Goal: Task Accomplishment & Management: Manage account settings

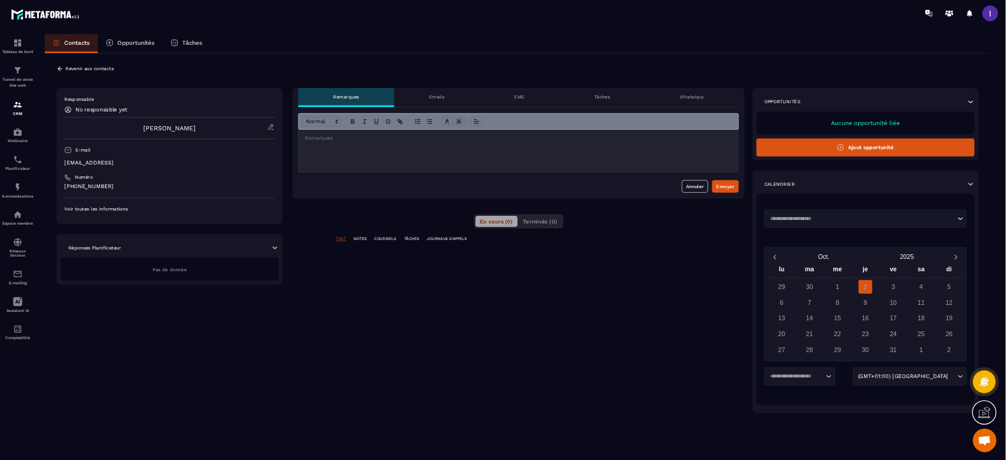
scroll to position [755, 0]
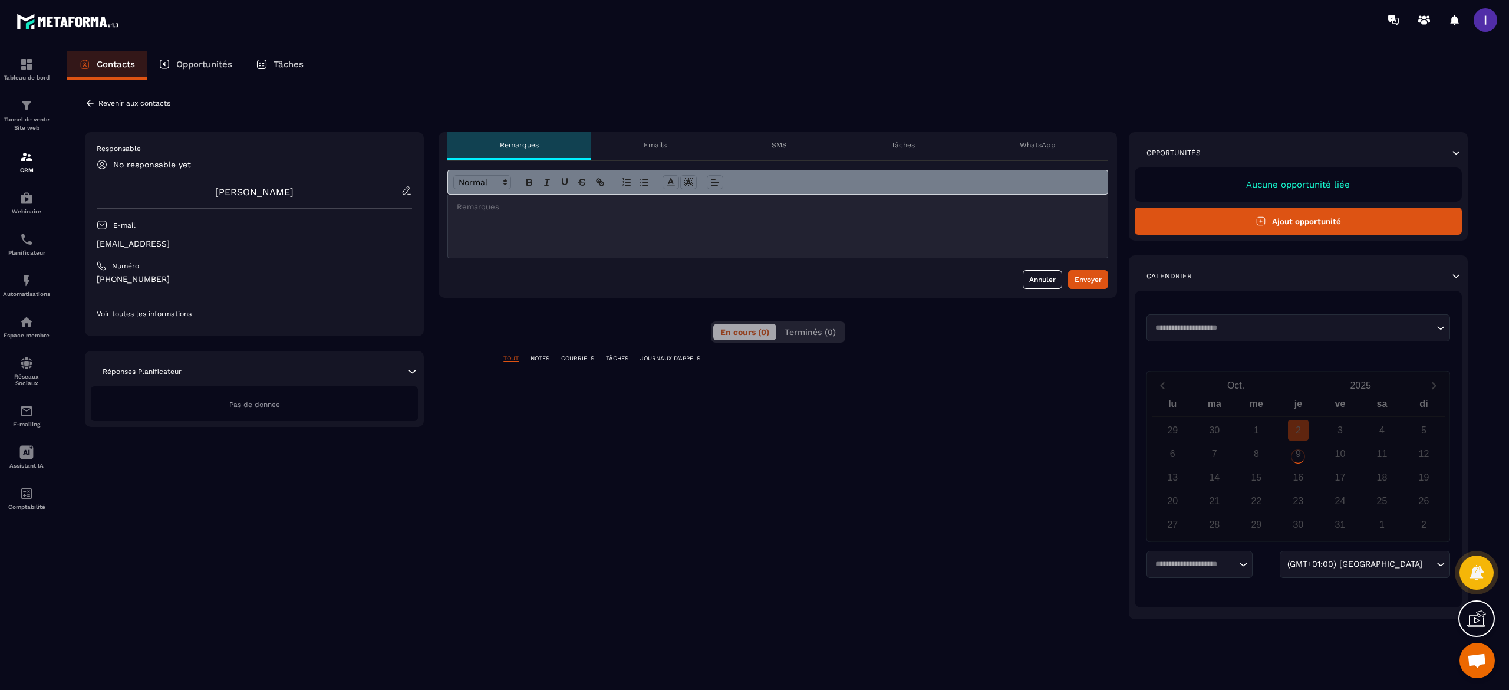
drag, startPoint x: 83, startPoint y: 108, endPoint x: 92, endPoint y: 106, distance: 9.2
click at [83, 108] on div "**********" at bounding box center [776, 367] width 1418 height 574
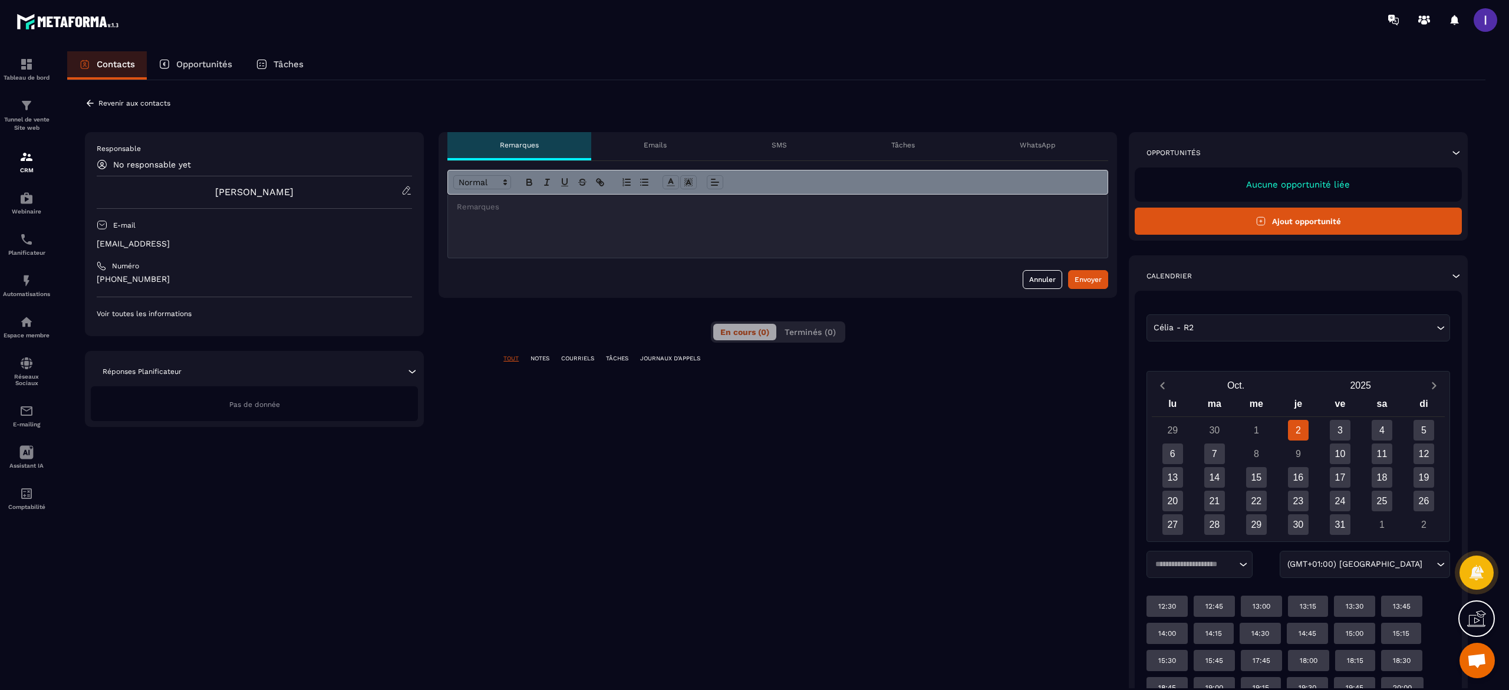
click at [93, 106] on icon at bounding box center [90, 103] width 11 height 11
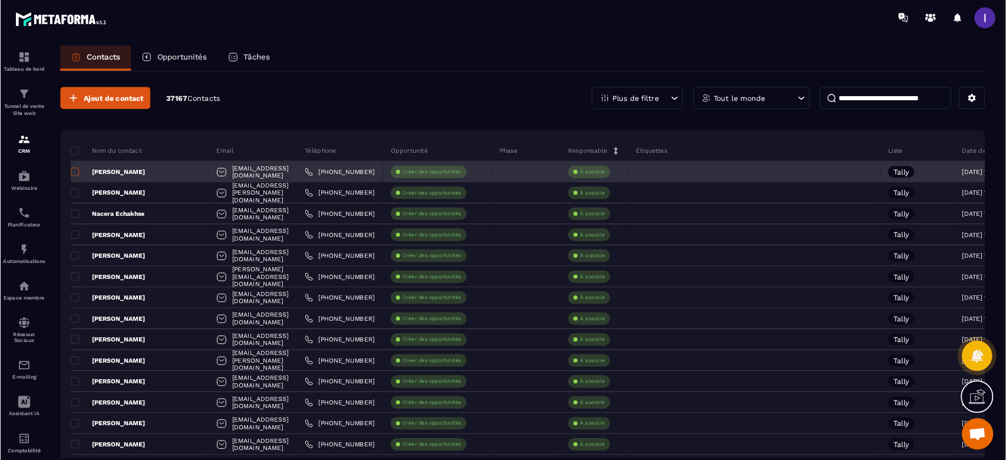
scroll to position [821, 0]
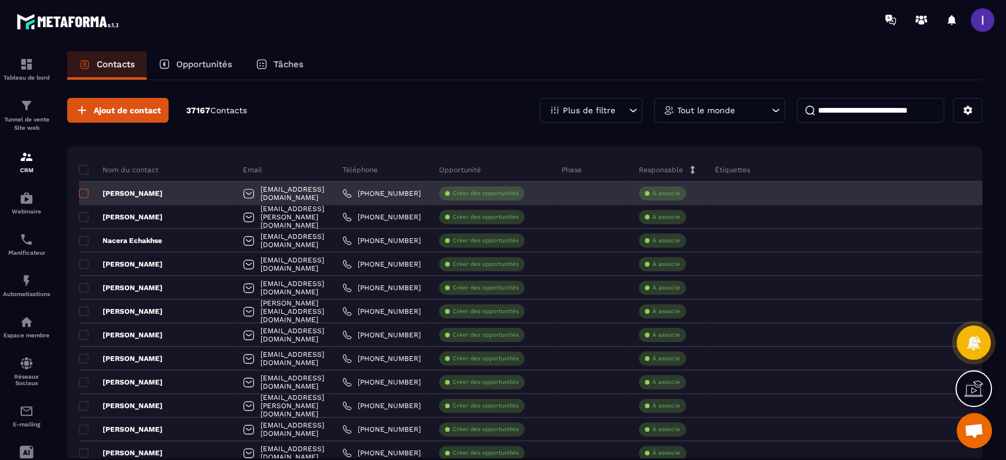
click at [83, 191] on span at bounding box center [83, 193] width 9 height 9
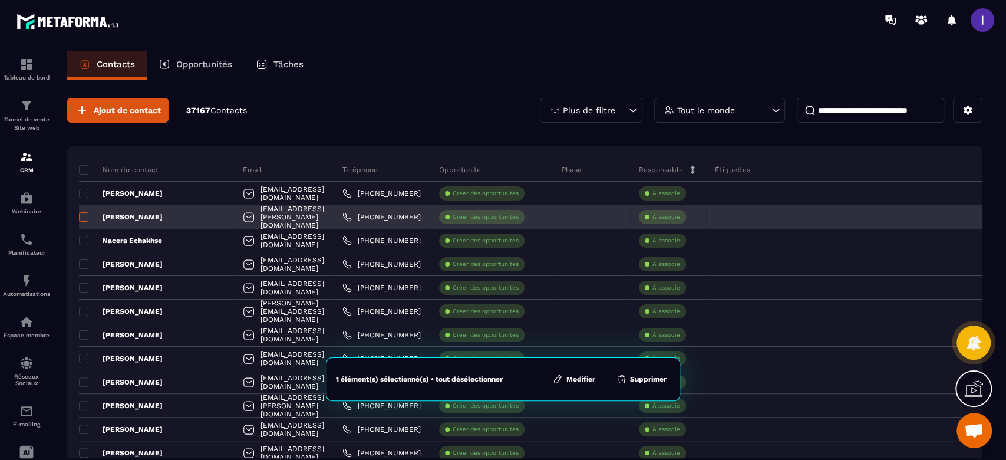
click at [83, 217] on span at bounding box center [83, 216] width 9 height 9
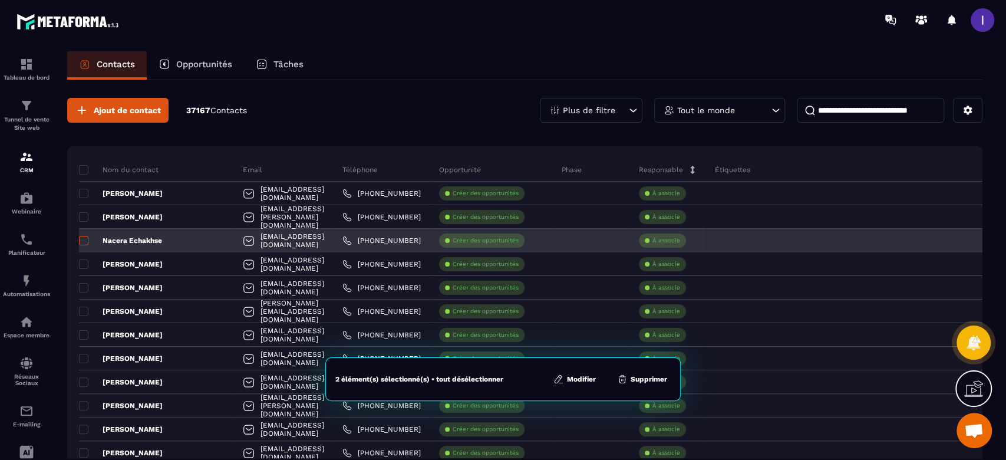
click at [86, 236] on span at bounding box center [83, 240] width 9 height 9
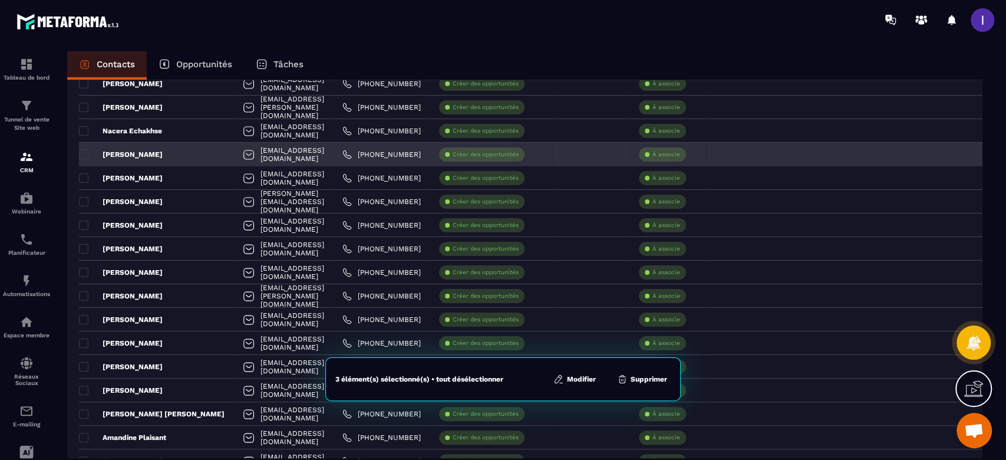
scroll to position [157, 0]
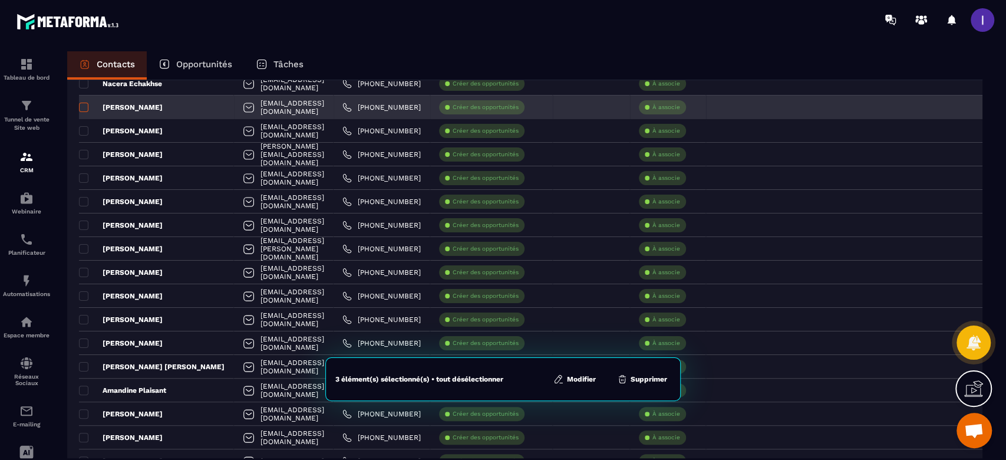
click at [83, 108] on span at bounding box center [83, 107] width 9 height 9
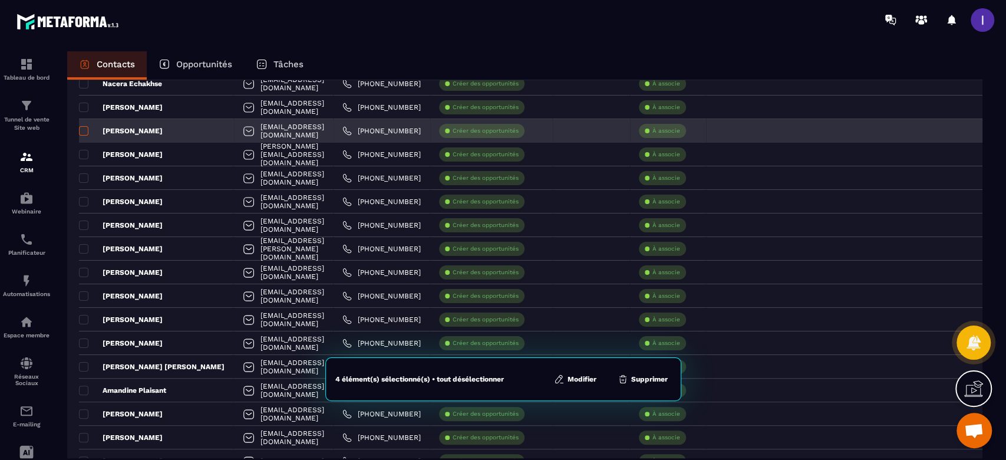
click at [82, 127] on span at bounding box center [83, 130] width 9 height 9
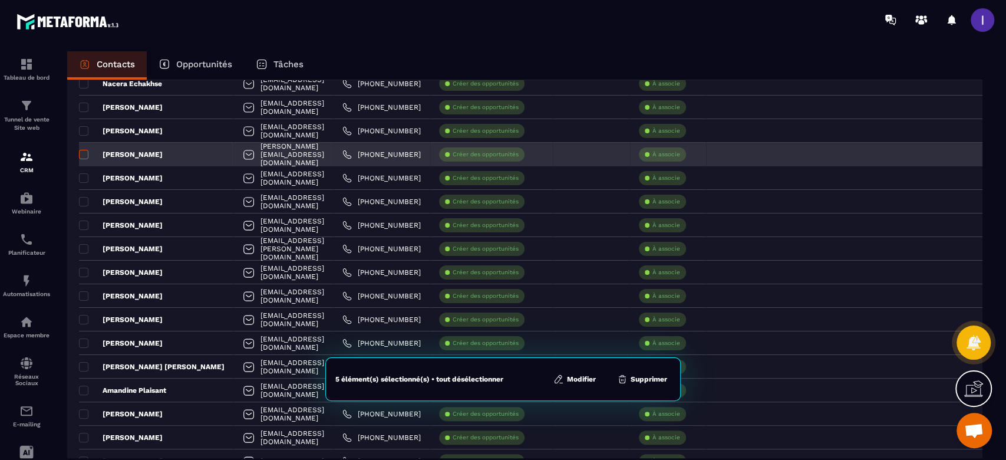
click at [85, 154] on span at bounding box center [83, 154] width 9 height 9
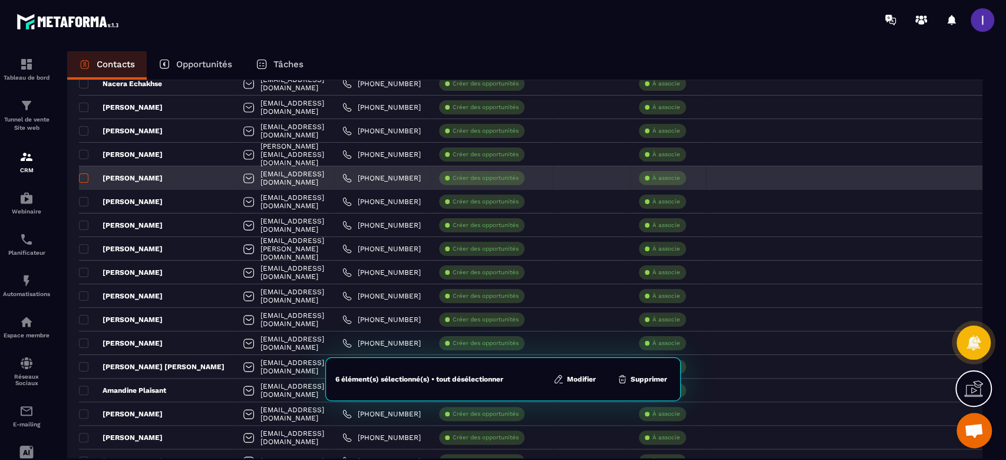
click at [84, 176] on span at bounding box center [83, 177] width 9 height 9
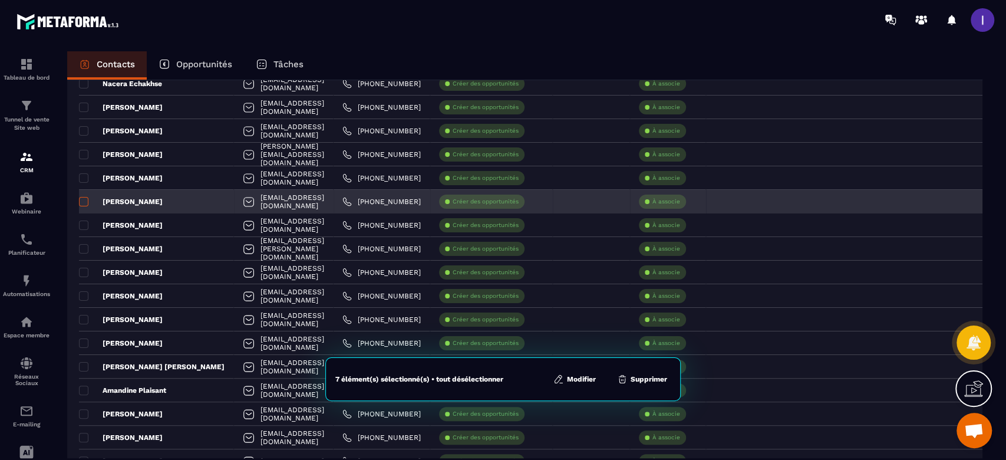
click at [83, 200] on span at bounding box center [83, 201] width 9 height 9
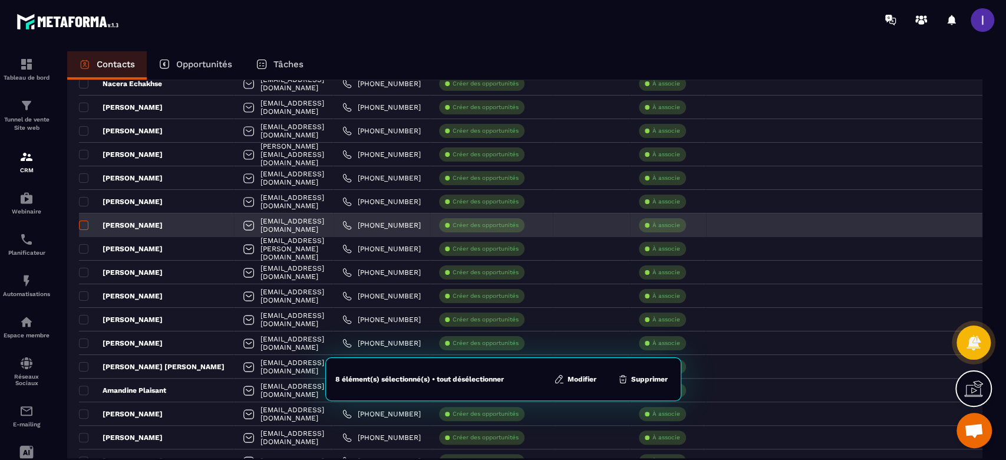
click at [86, 225] on span at bounding box center [83, 224] width 9 height 9
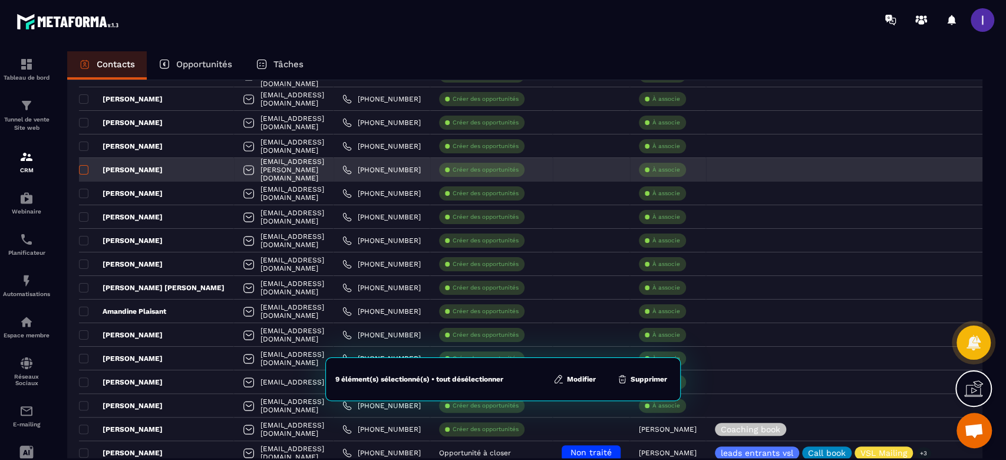
click at [85, 170] on span at bounding box center [83, 169] width 9 height 9
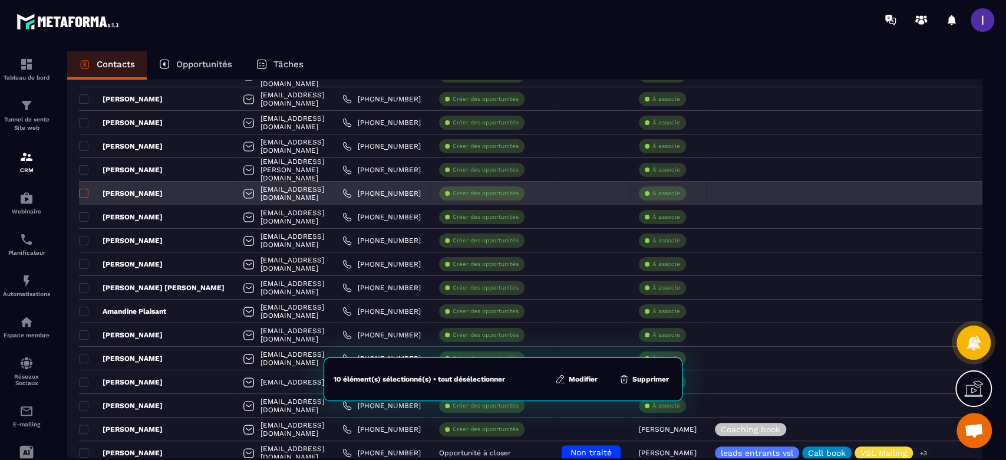
click at [85, 195] on span at bounding box center [83, 193] width 9 height 9
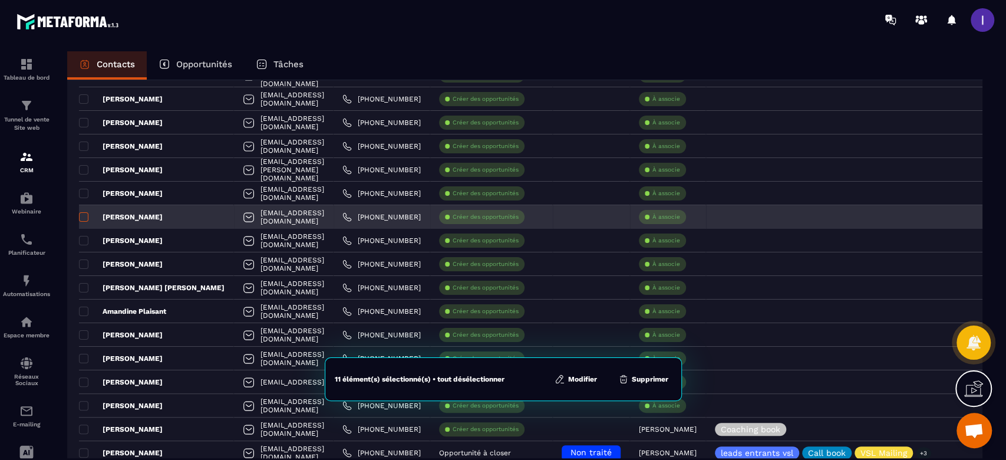
click at [84, 218] on span at bounding box center [83, 216] width 9 height 9
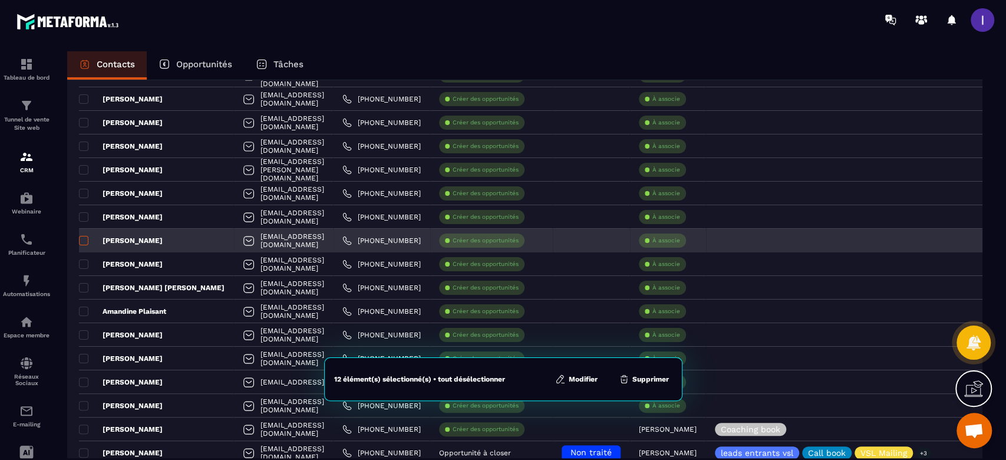
click at [85, 242] on span at bounding box center [83, 240] width 9 height 9
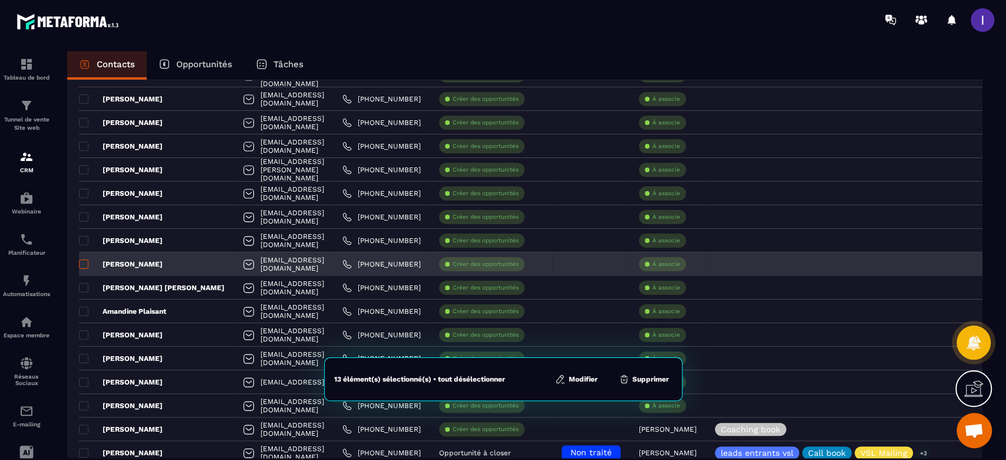
click at [84, 264] on span at bounding box center [83, 263] width 9 height 9
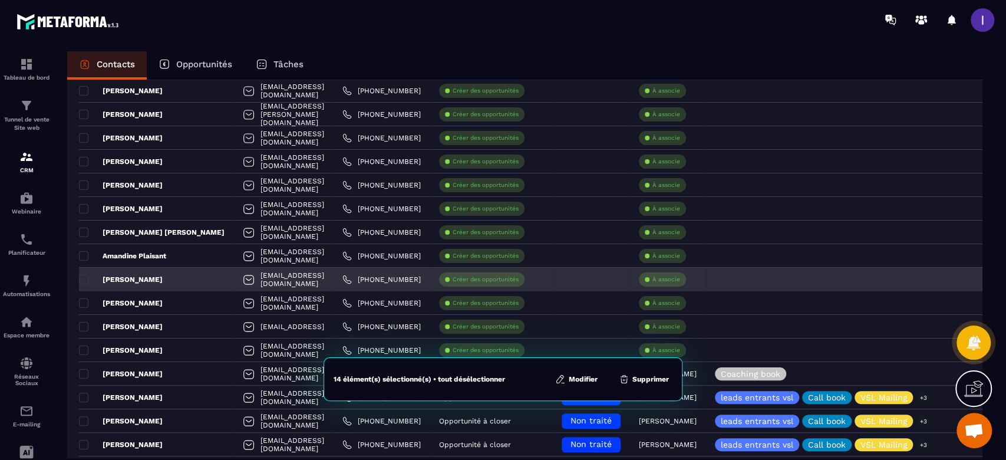
scroll to position [314, 0]
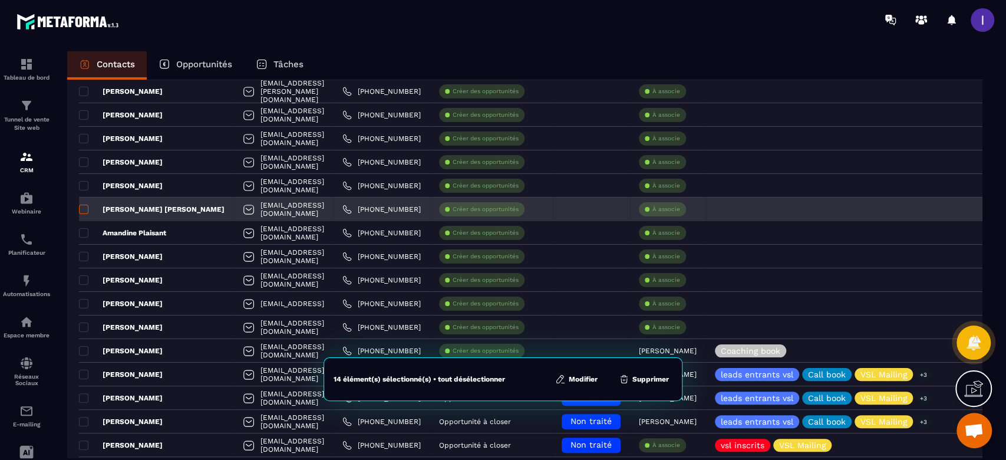
click at [83, 209] on span at bounding box center [83, 209] width 9 height 9
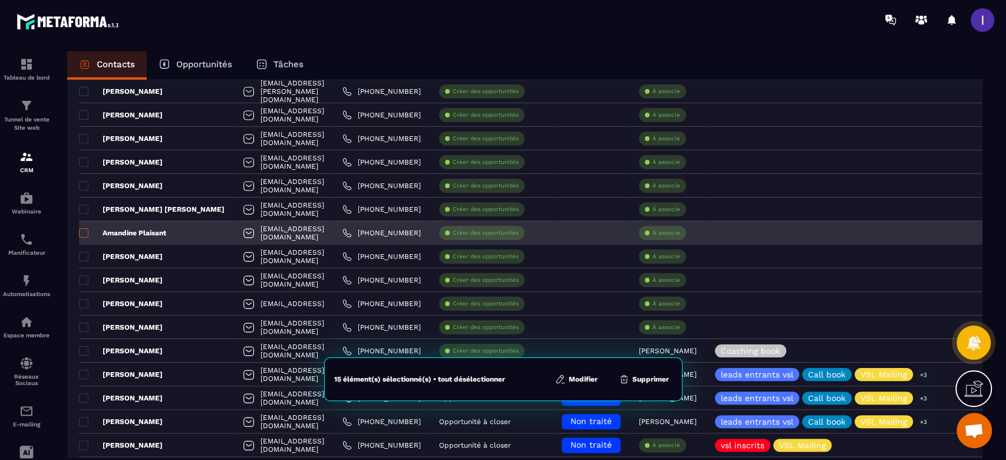
click at [84, 233] on span at bounding box center [83, 232] width 9 height 9
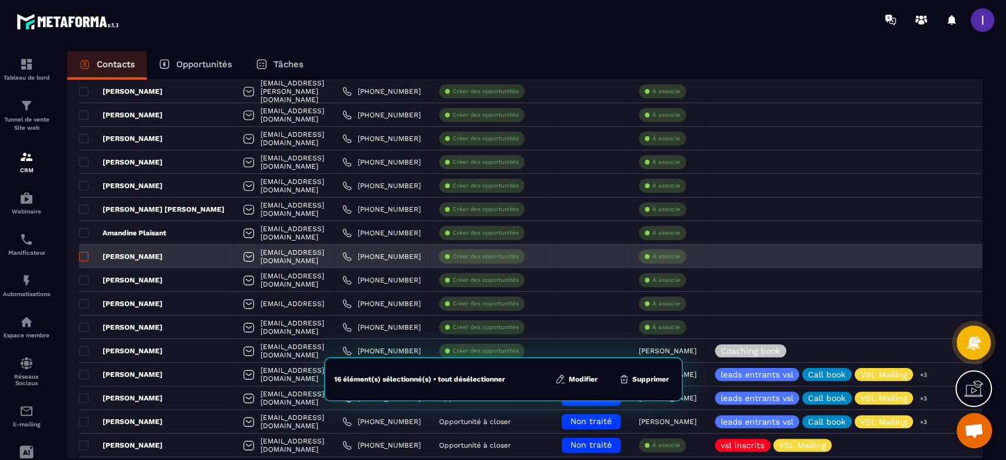
click at [85, 257] on span at bounding box center [83, 256] width 9 height 9
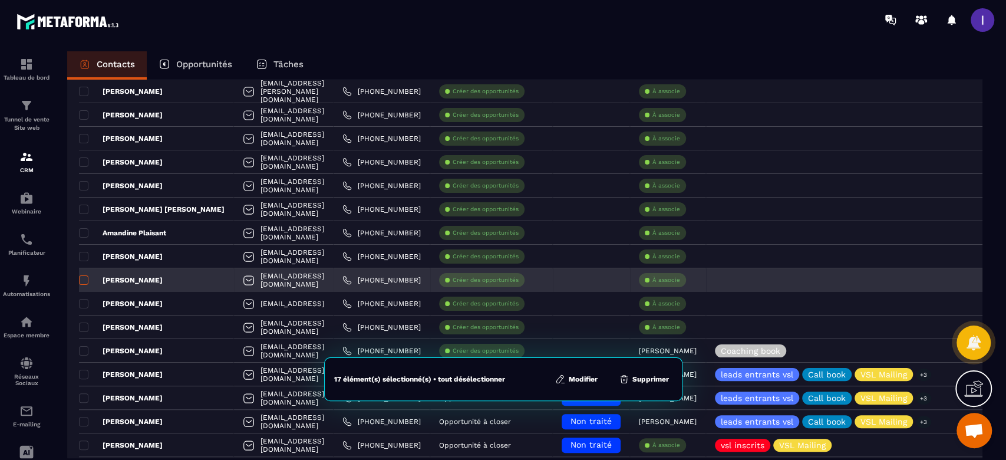
click at [85, 277] on span at bounding box center [83, 279] width 9 height 9
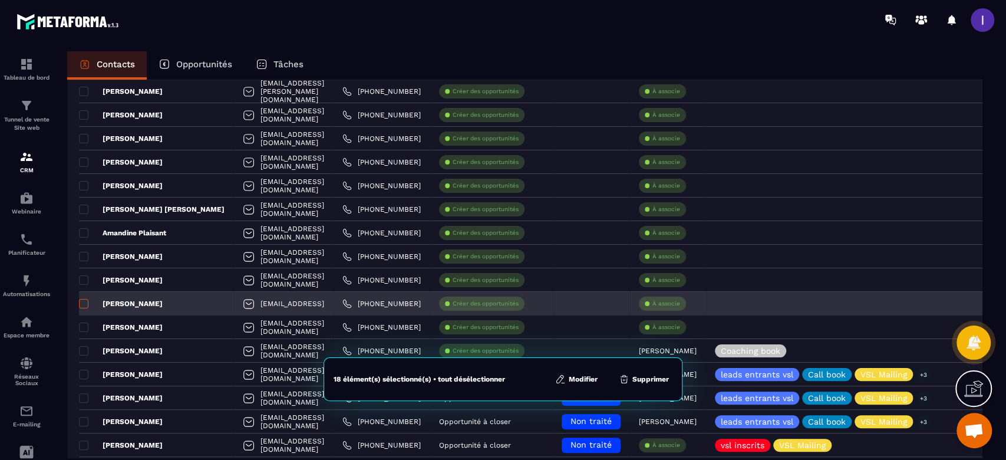
click at [81, 306] on span at bounding box center [83, 303] width 9 height 9
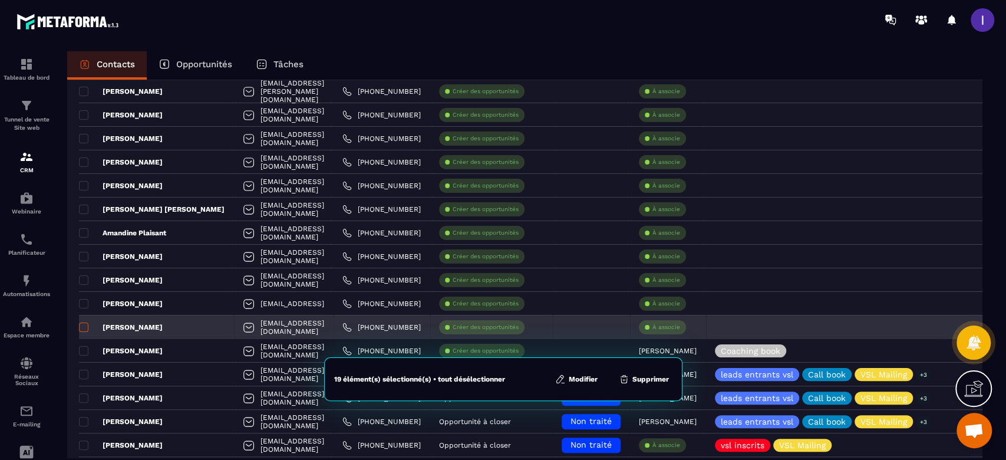
click at [83, 329] on span at bounding box center [83, 326] width 9 height 9
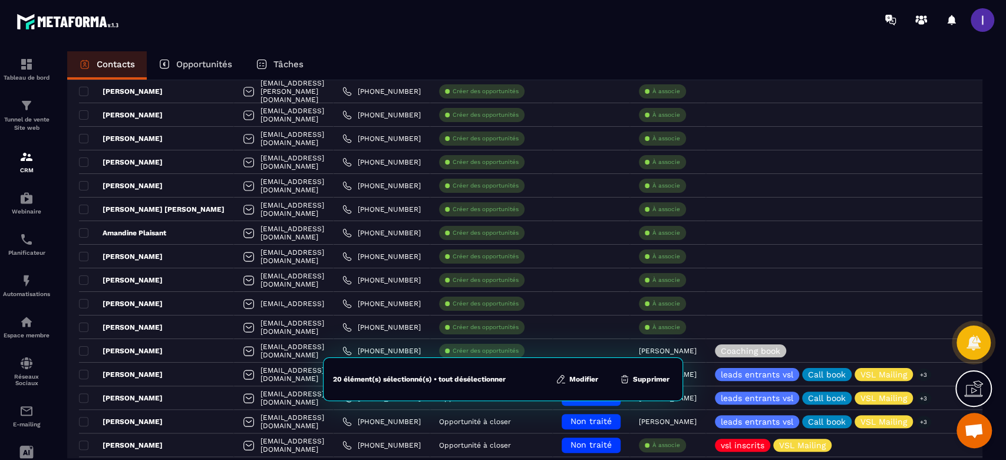
click at [595, 380] on button "Modifier" at bounding box center [577, 379] width 50 height 12
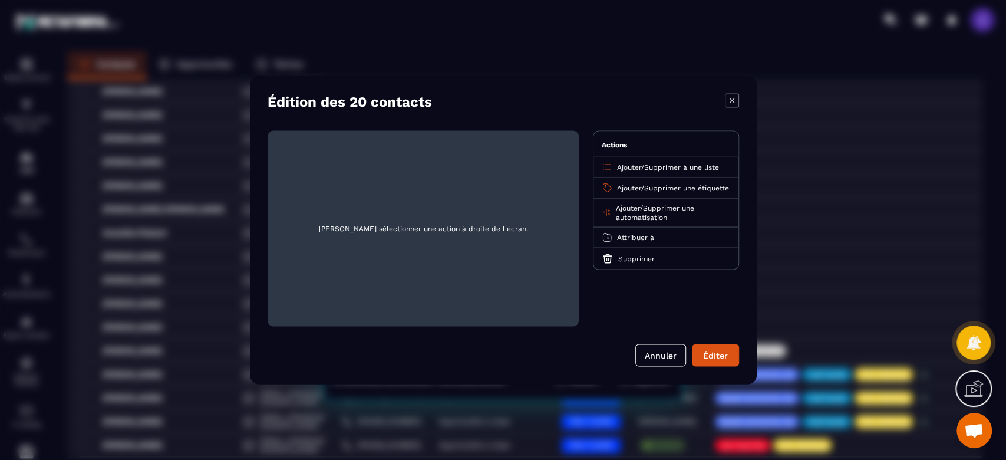
click at [644, 192] on span "Supprimer une étiquette" at bounding box center [686, 188] width 85 height 8
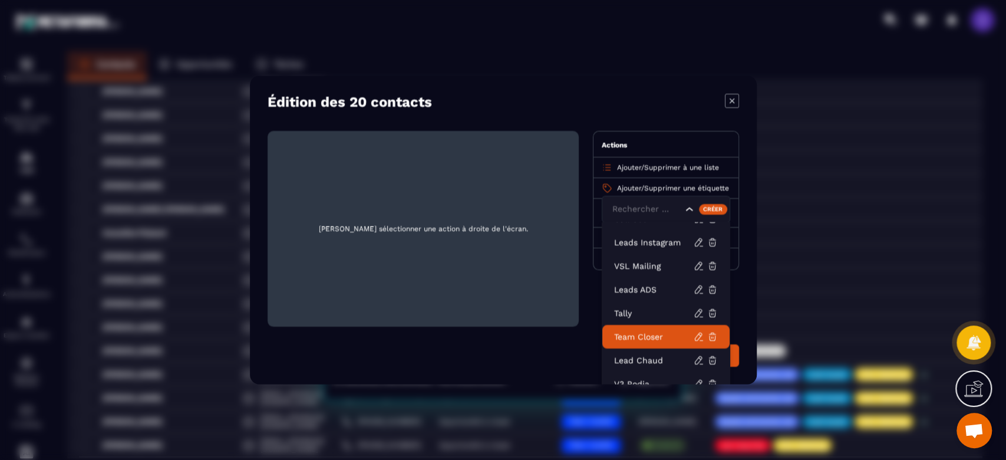
scroll to position [236, 0]
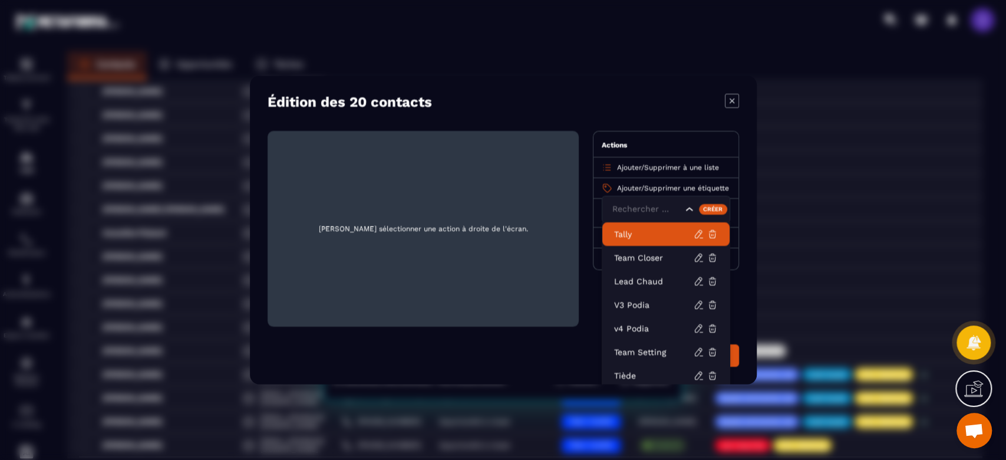
click at [624, 232] on p "Tally" at bounding box center [654, 234] width 80 height 12
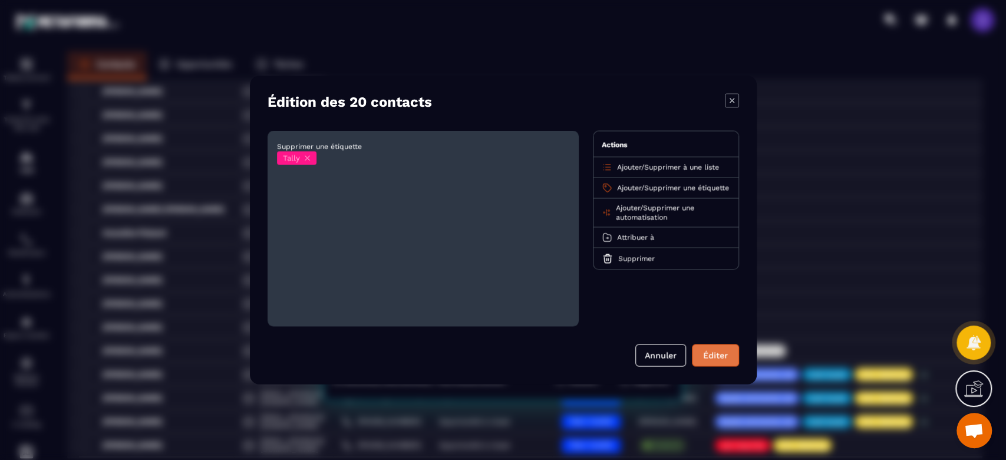
click at [709, 365] on button "Éditer" at bounding box center [715, 355] width 47 height 22
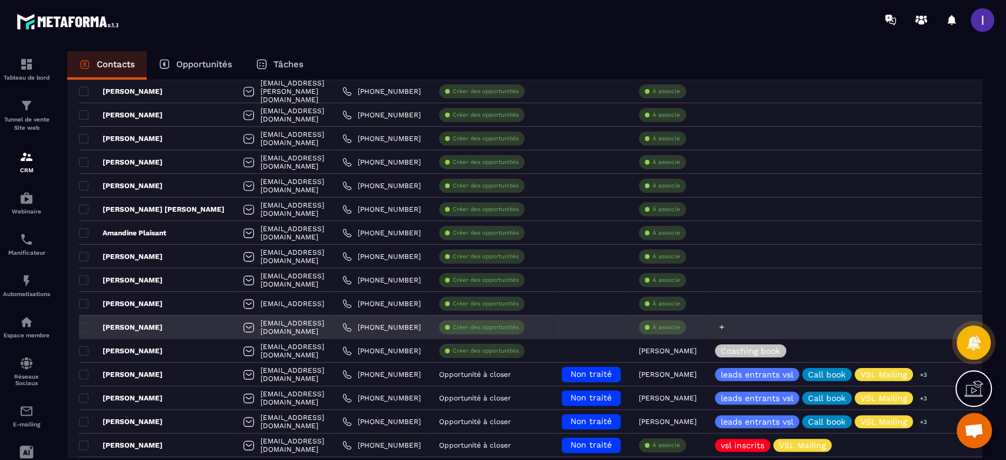
click at [726, 327] on icon at bounding box center [722, 327] width 8 height 8
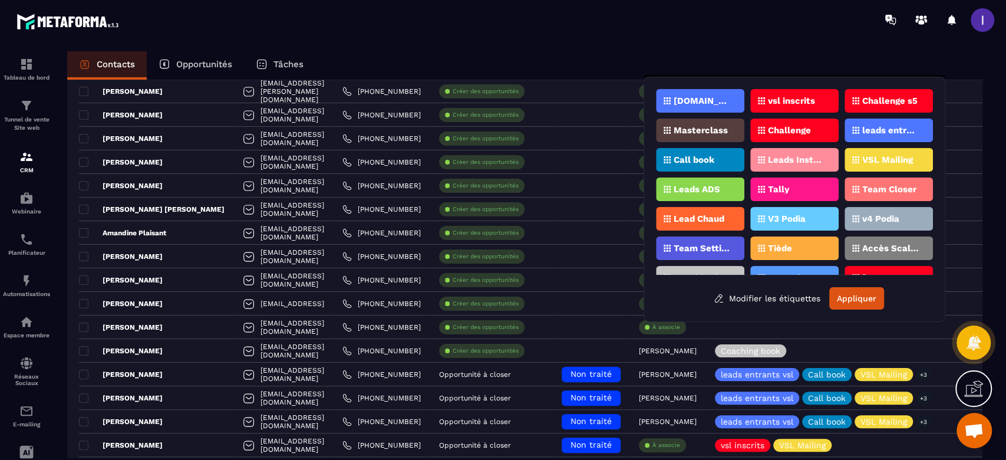
click at [790, 191] on div "Tally" at bounding box center [794, 189] width 88 height 24
click at [866, 299] on button "Appliquer" at bounding box center [856, 298] width 55 height 22
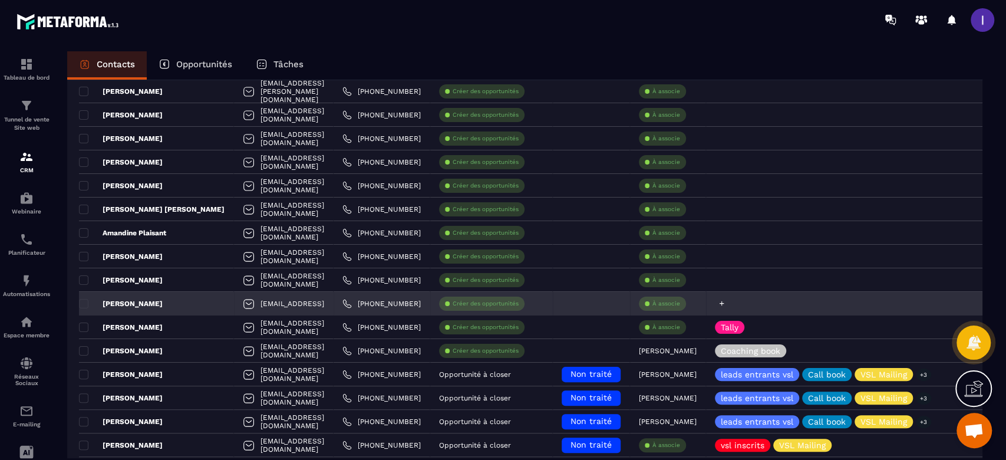
click at [724, 304] on icon at bounding box center [722, 303] width 5 height 5
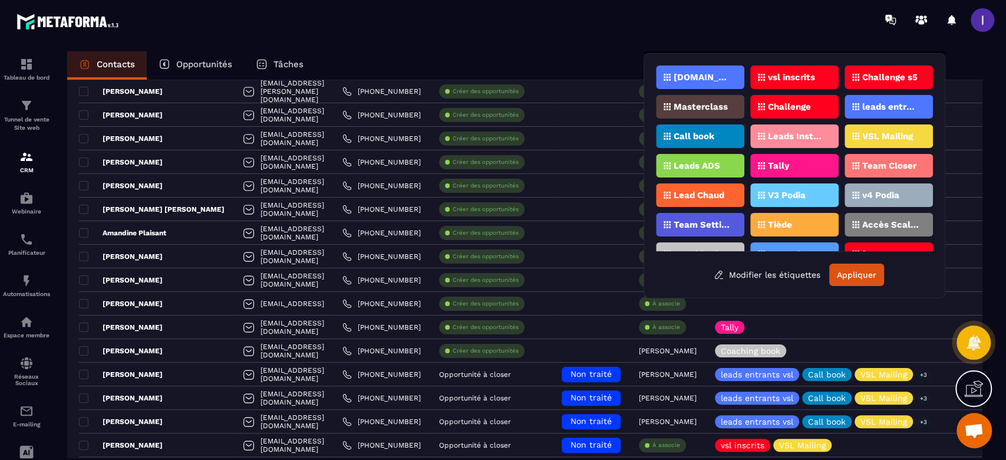
click at [787, 162] on p "Tally" at bounding box center [778, 166] width 21 height 8
click at [847, 275] on button "Appliquer" at bounding box center [856, 274] width 55 height 22
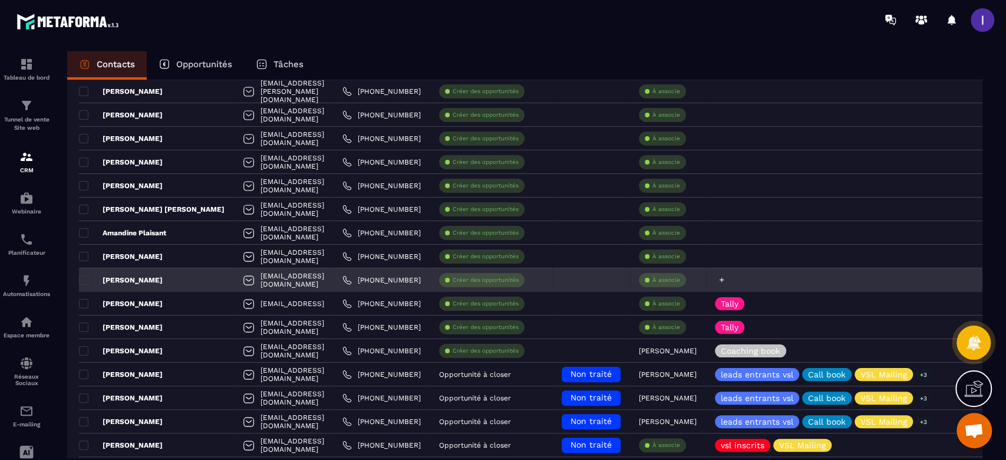
click at [726, 280] on icon at bounding box center [722, 280] width 8 height 8
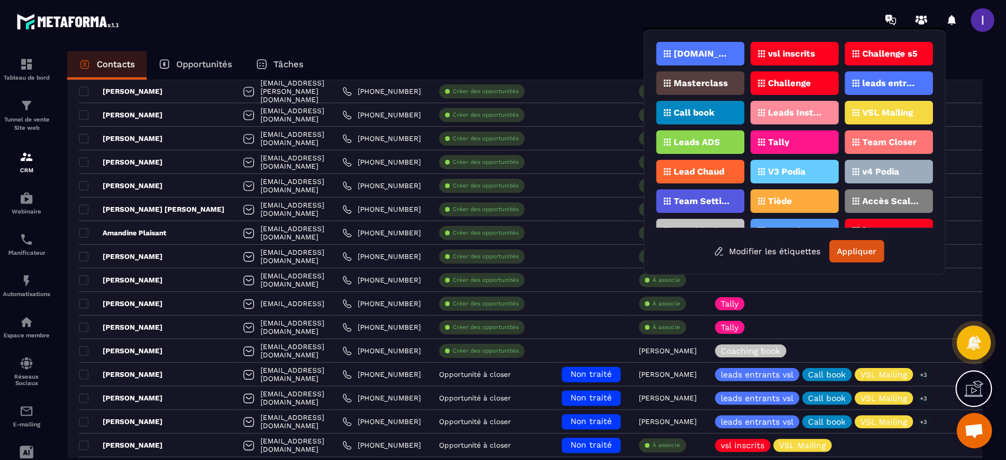
click at [806, 144] on div "Tally" at bounding box center [794, 142] width 88 height 24
click at [843, 257] on button "Appliquer" at bounding box center [856, 251] width 55 height 22
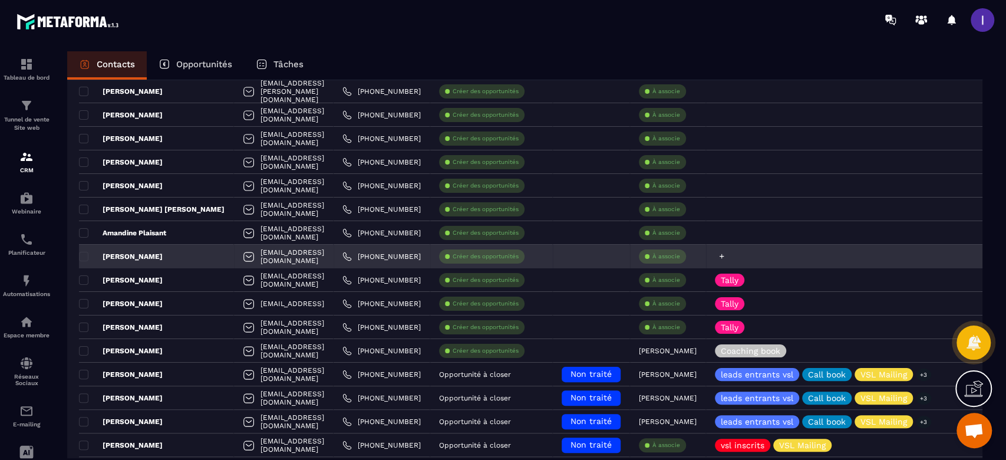
click at [726, 256] on icon at bounding box center [722, 256] width 8 height 8
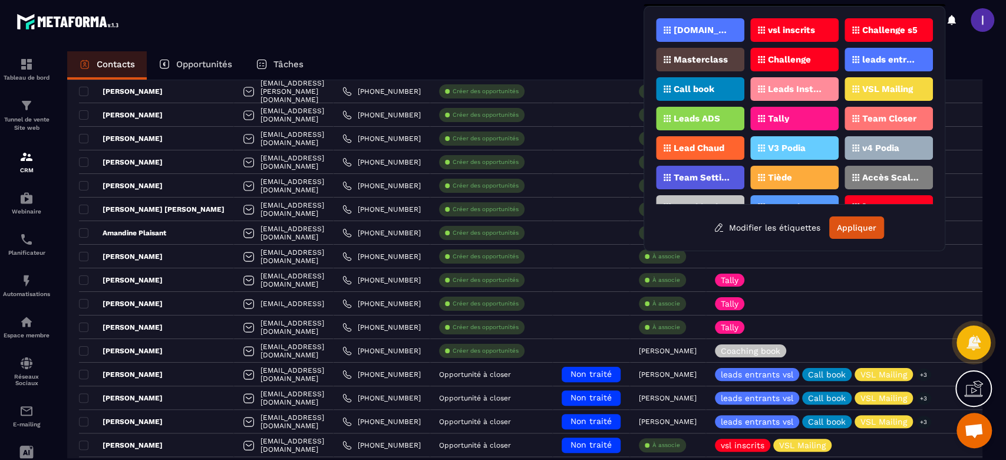
click at [789, 116] on div "Tally" at bounding box center [794, 119] width 88 height 24
click at [873, 225] on button "Appliquer" at bounding box center [856, 227] width 55 height 22
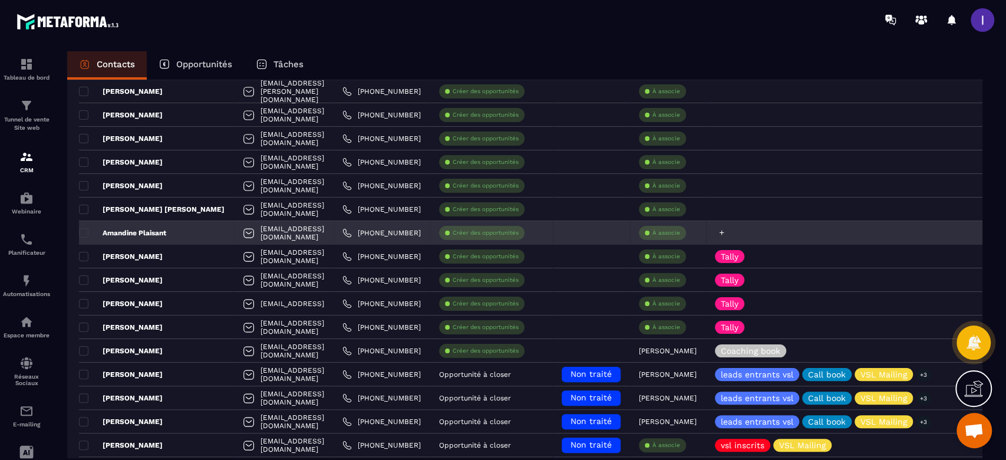
click at [726, 230] on icon at bounding box center [722, 233] width 8 height 8
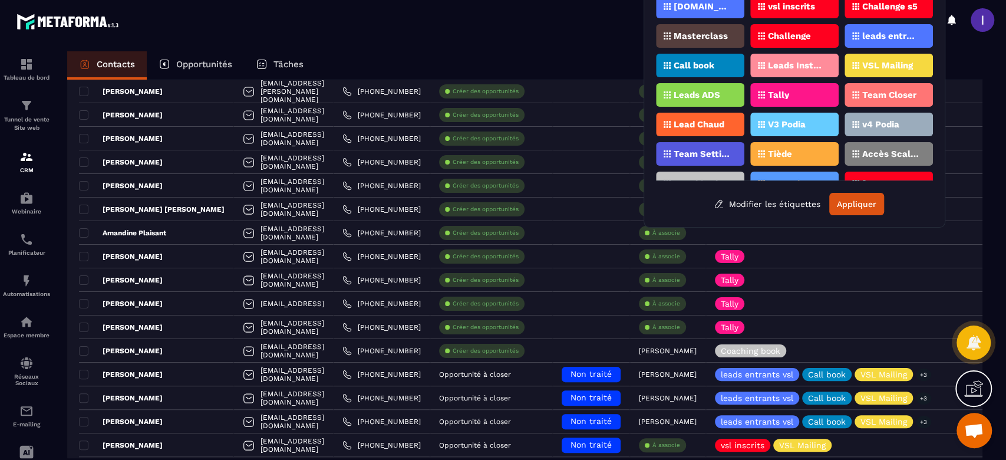
click at [770, 97] on p "Tally" at bounding box center [778, 95] width 21 height 8
click at [863, 197] on button "Appliquer" at bounding box center [856, 204] width 55 height 22
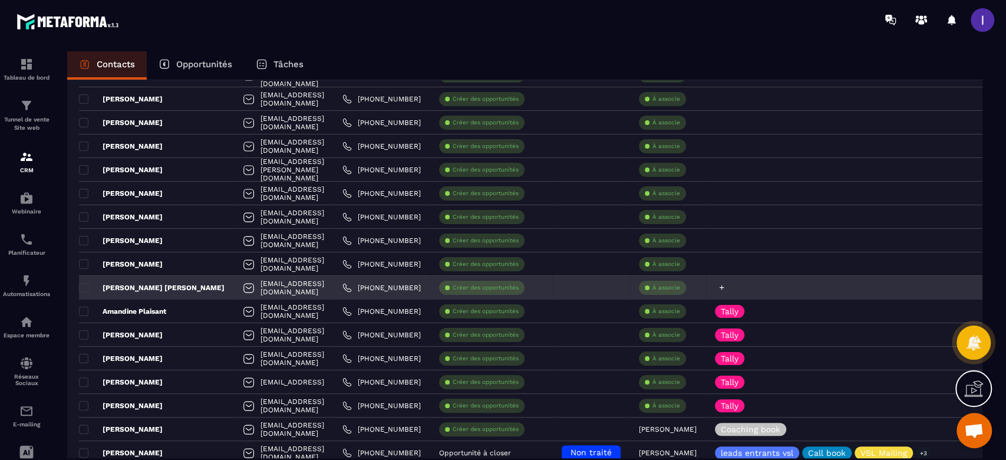
click at [726, 284] on icon at bounding box center [722, 288] width 8 height 8
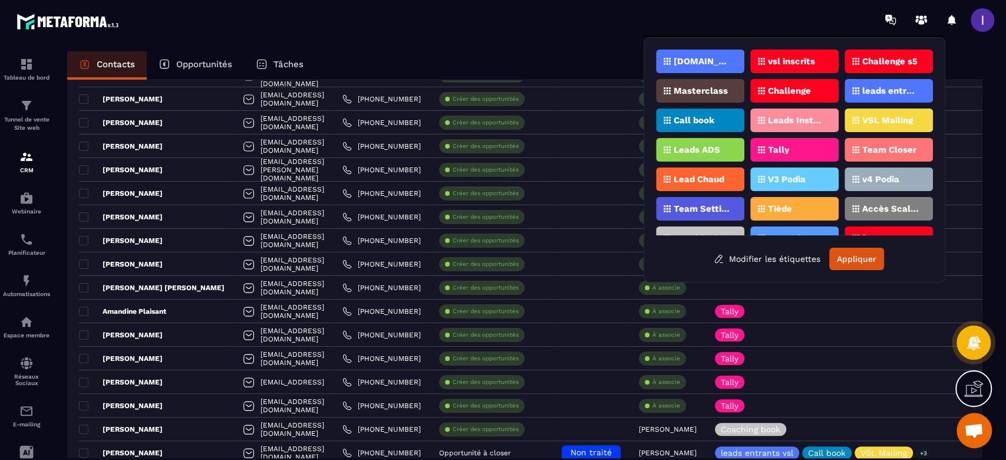
click at [794, 153] on div "Tally" at bounding box center [794, 150] width 88 height 24
click at [849, 263] on button "Appliquer" at bounding box center [856, 259] width 55 height 22
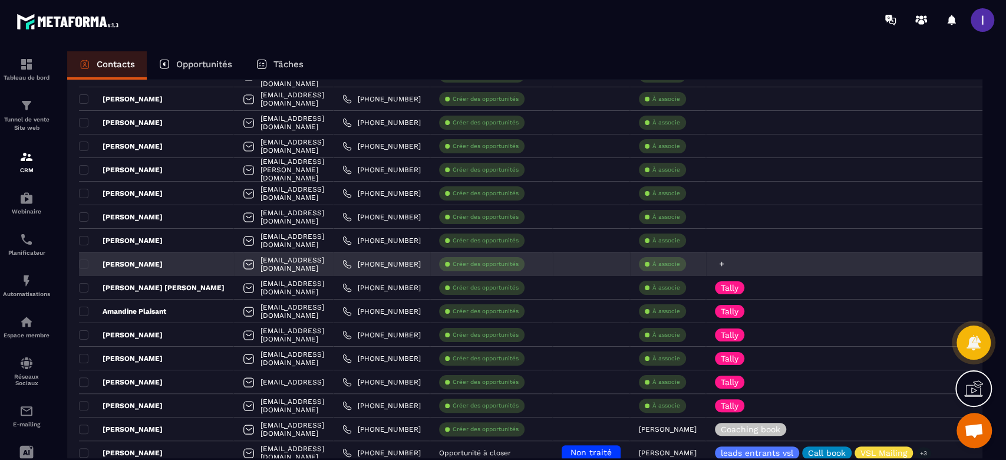
click at [726, 263] on icon at bounding box center [722, 264] width 8 height 8
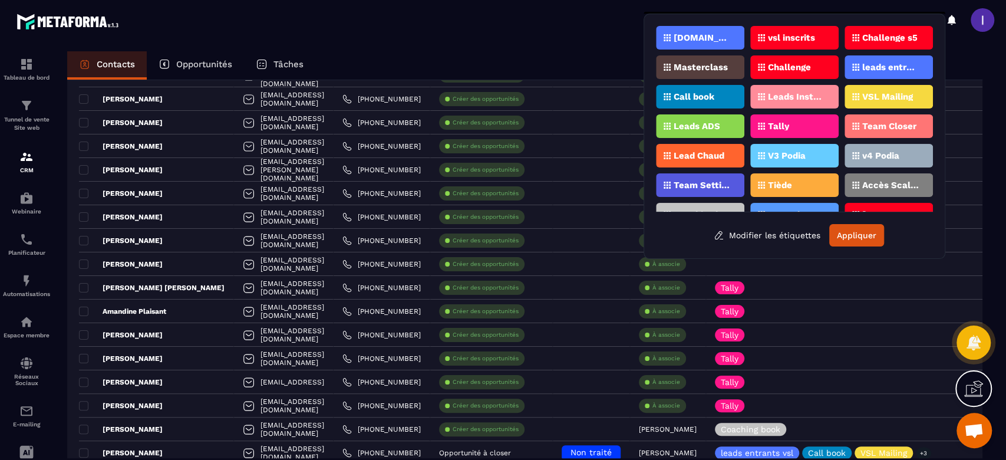
click at [786, 134] on div "Tally" at bounding box center [794, 126] width 88 height 24
click at [838, 236] on button "Appliquer" at bounding box center [856, 235] width 55 height 22
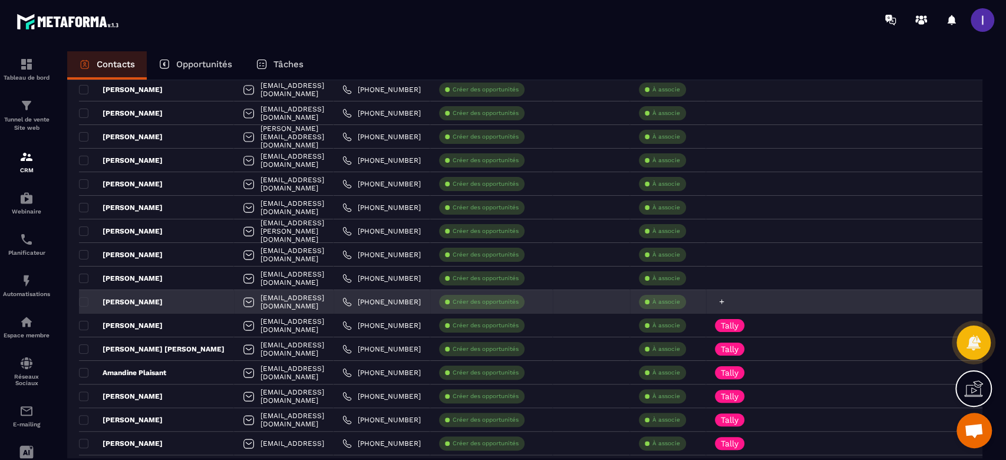
scroll to position [78, 0]
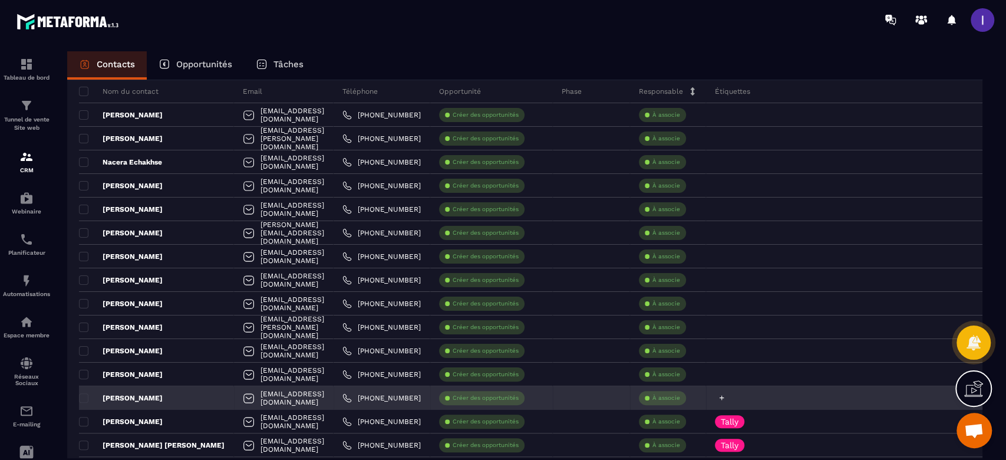
click at [726, 397] on icon at bounding box center [722, 398] width 8 height 8
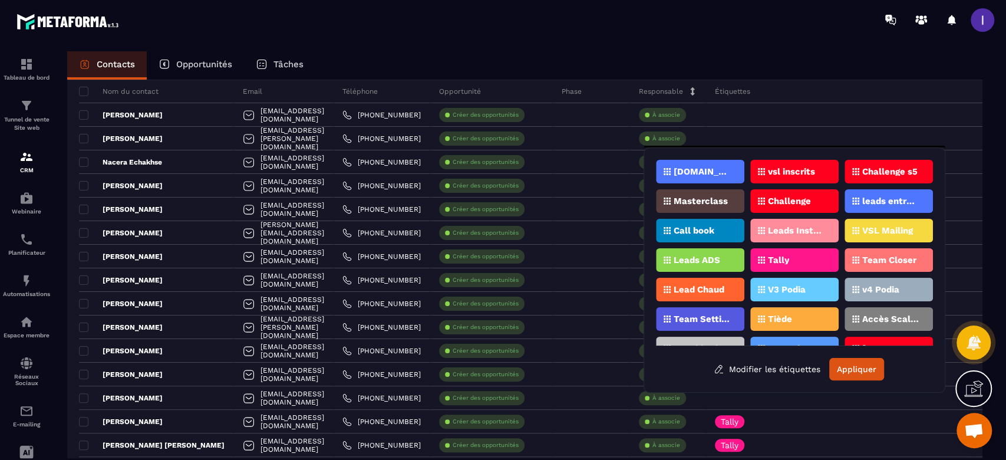
click at [799, 253] on div "Tally" at bounding box center [794, 260] width 88 height 24
click at [839, 364] on button "Appliquer" at bounding box center [856, 369] width 55 height 22
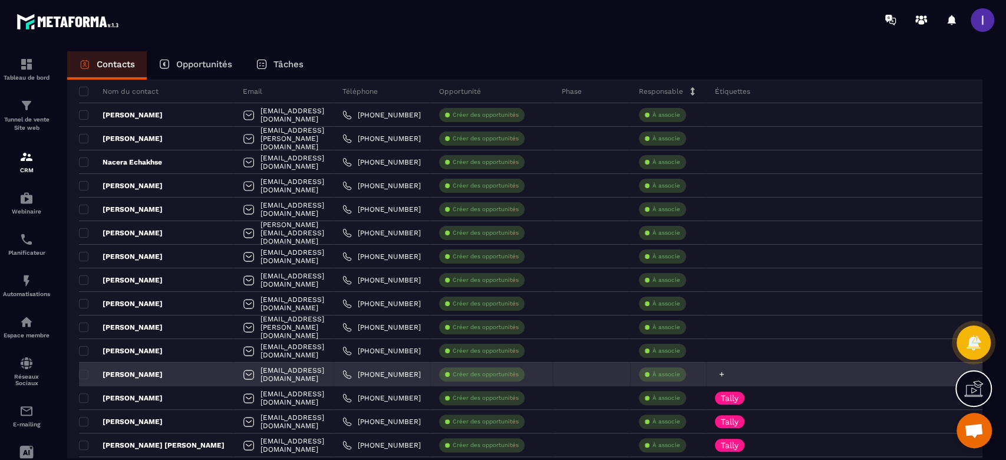
click at [726, 371] on icon at bounding box center [722, 374] width 8 height 8
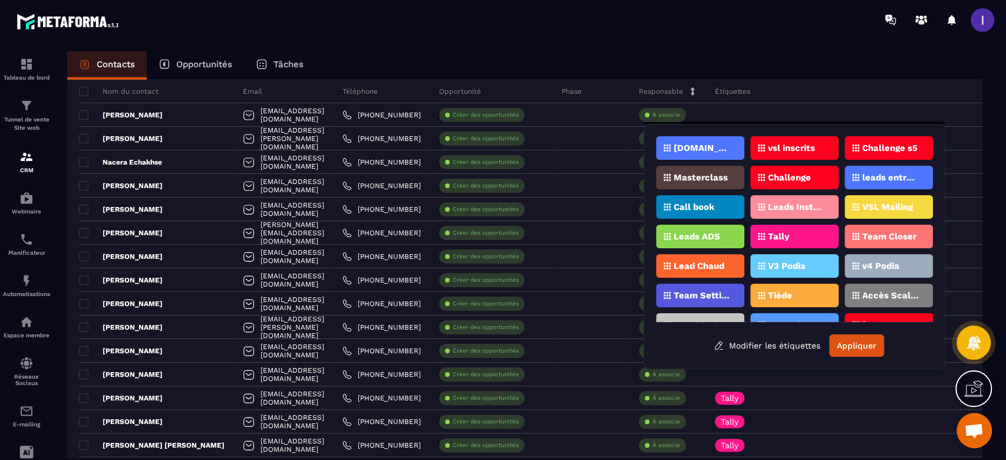
click at [793, 233] on div "Tally" at bounding box center [794, 237] width 88 height 24
click at [865, 349] on button "Appliquer" at bounding box center [856, 345] width 55 height 22
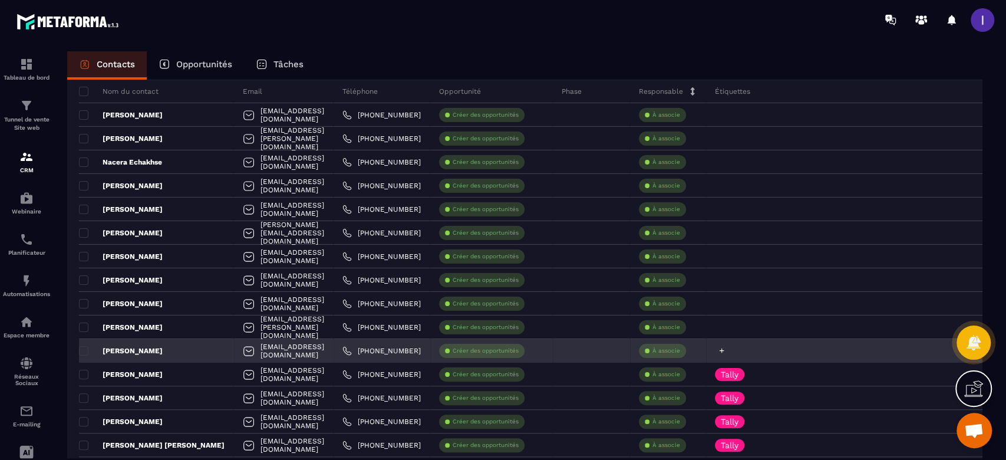
click at [726, 347] on icon at bounding box center [722, 351] width 8 height 8
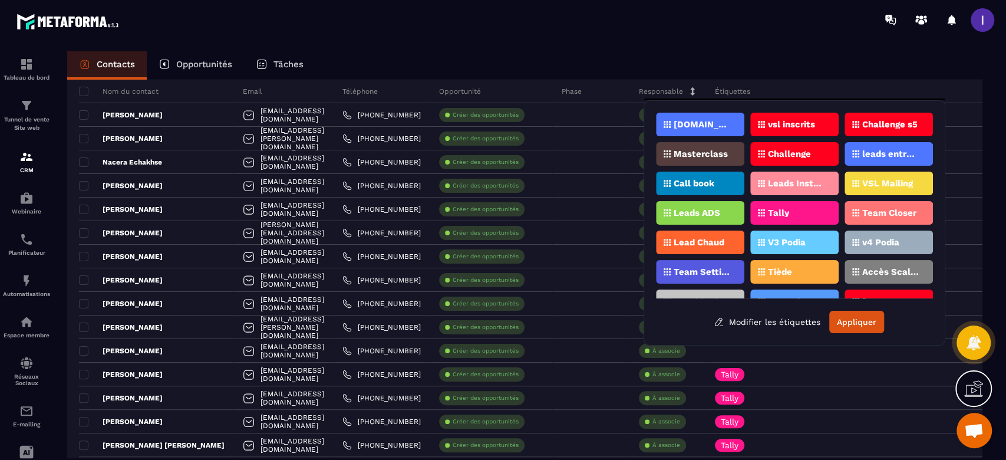
click at [809, 207] on div "Tally" at bounding box center [794, 213] width 88 height 24
click at [842, 324] on button "Appliquer" at bounding box center [856, 322] width 55 height 22
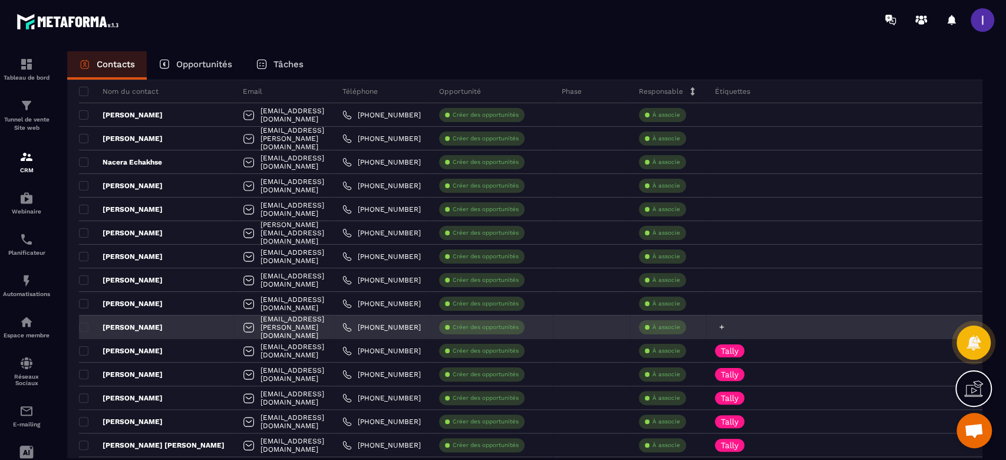
click at [800, 333] on div at bounding box center [848, 327] width 284 height 24
click at [726, 327] on icon at bounding box center [722, 327] width 8 height 8
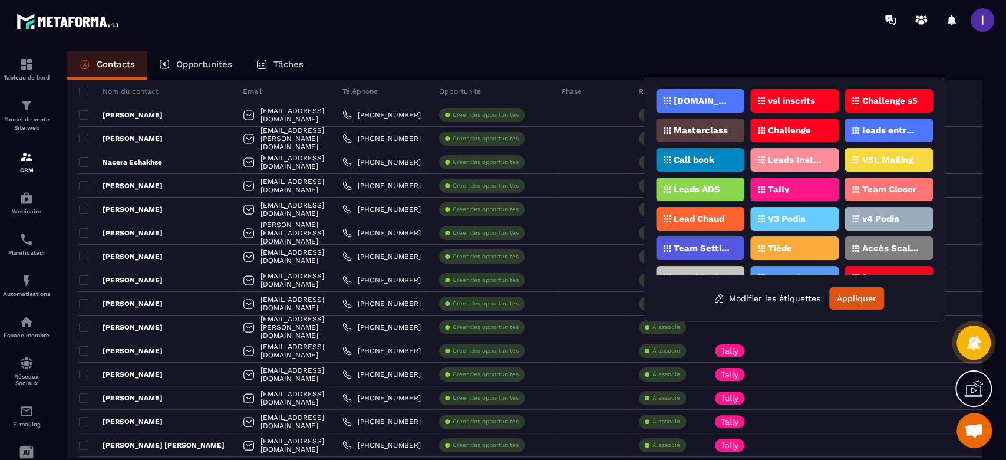
click at [802, 184] on div "Tally" at bounding box center [794, 189] width 88 height 24
click at [873, 296] on button "Appliquer" at bounding box center [856, 298] width 55 height 22
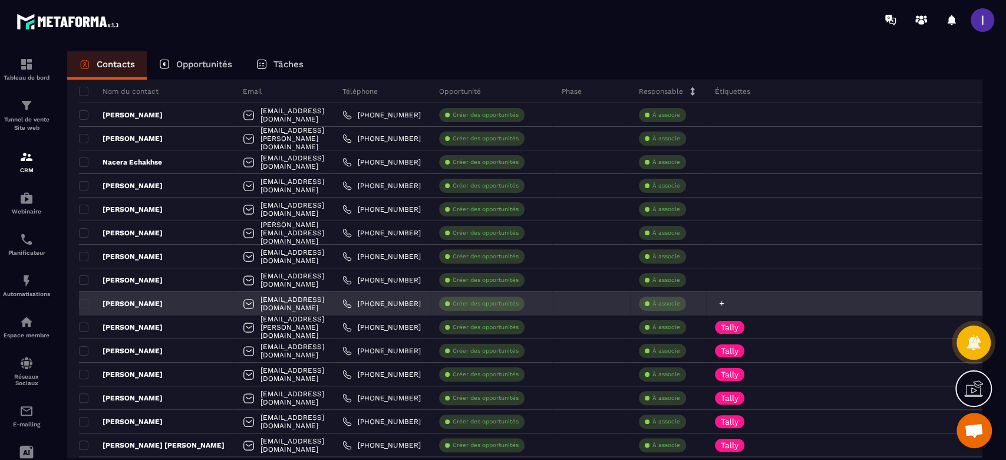
click at [803, 308] on div at bounding box center [848, 304] width 284 height 24
click at [726, 304] on icon at bounding box center [722, 303] width 8 height 8
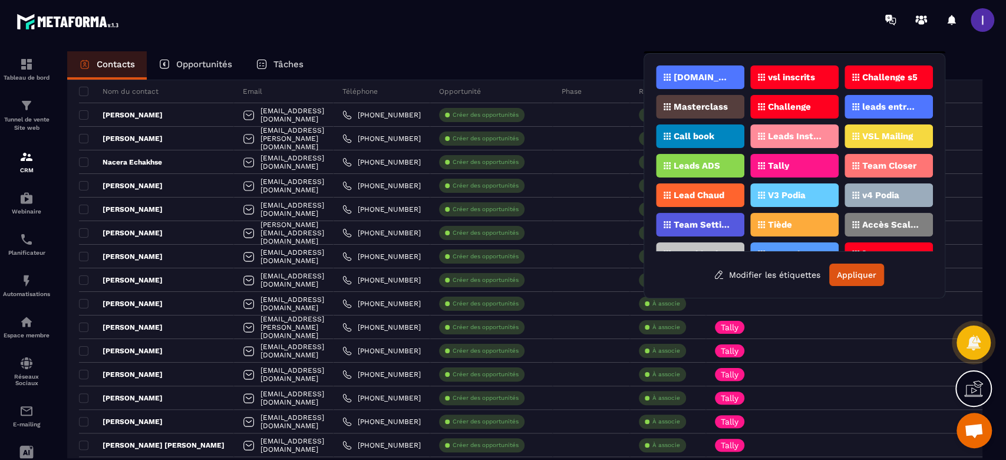
click at [790, 169] on div "Tally" at bounding box center [794, 166] width 88 height 24
click at [857, 282] on button "Appliquer" at bounding box center [856, 274] width 55 height 22
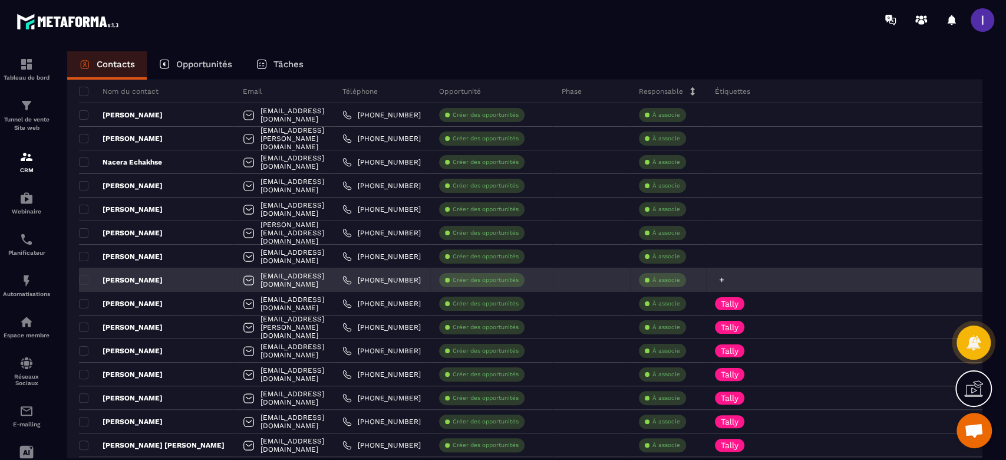
click at [726, 280] on icon at bounding box center [722, 280] width 8 height 8
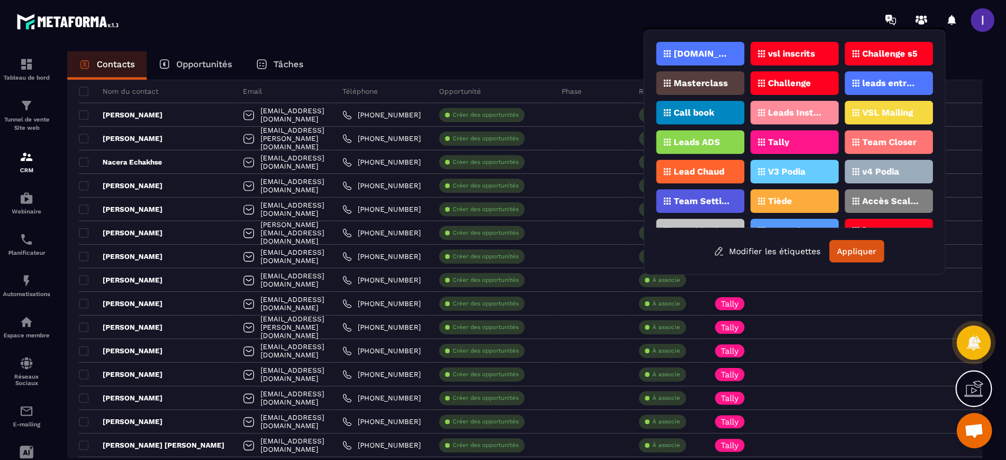
click at [803, 146] on div "Tally" at bounding box center [794, 142] width 88 height 24
click at [854, 242] on button "Appliquer" at bounding box center [856, 251] width 55 height 22
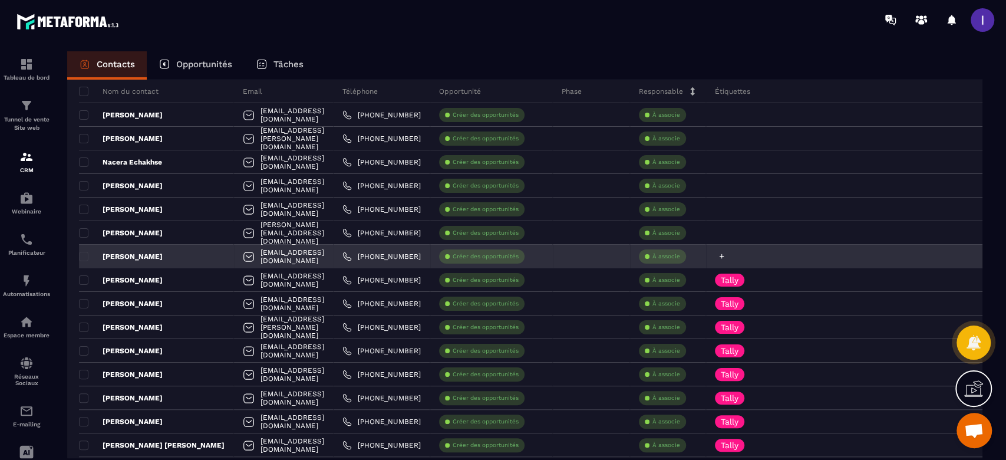
click at [726, 255] on icon at bounding box center [722, 256] width 8 height 8
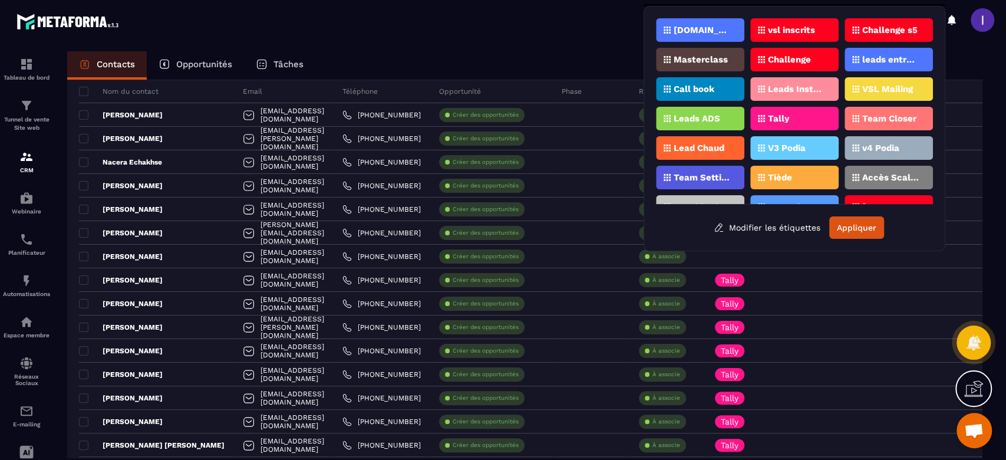
click at [794, 112] on div "Tally" at bounding box center [794, 119] width 88 height 24
click at [845, 229] on button "Appliquer" at bounding box center [856, 227] width 55 height 22
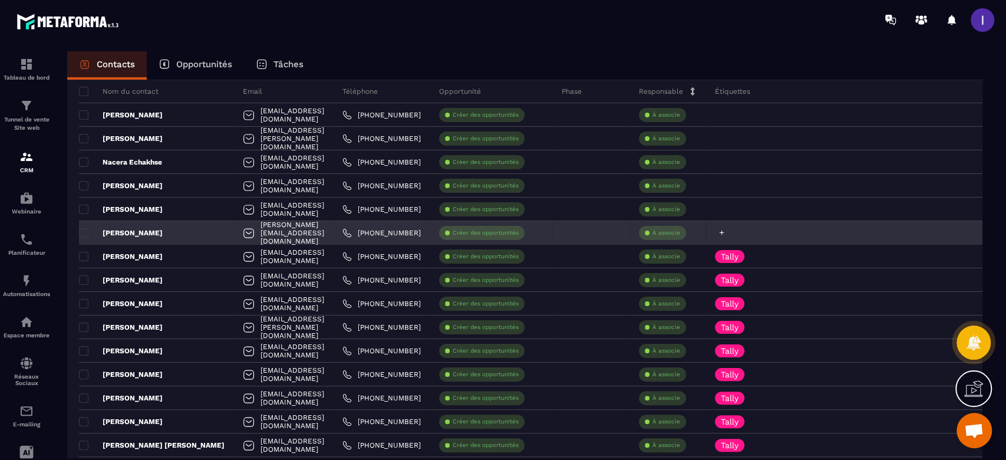
click at [726, 230] on icon at bounding box center [722, 233] width 8 height 8
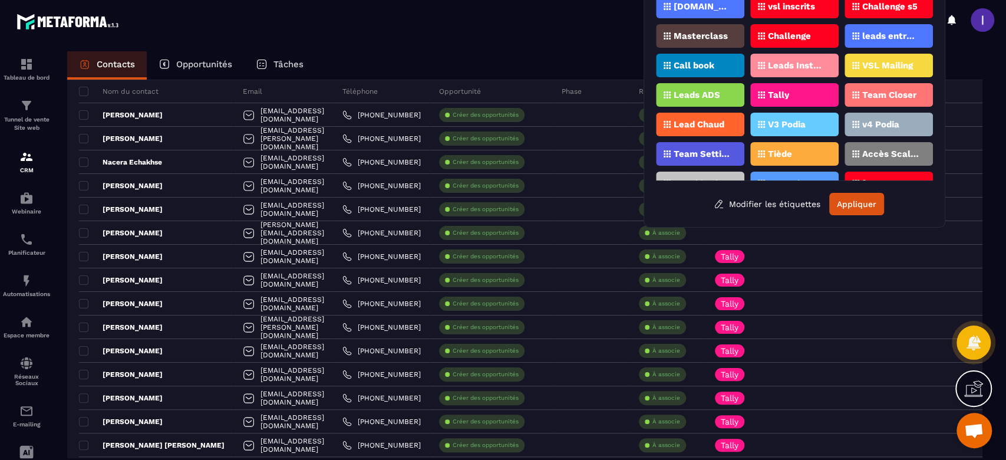
click at [769, 92] on p "Tally" at bounding box center [778, 95] width 21 height 8
click at [851, 207] on button "Appliquer" at bounding box center [856, 204] width 55 height 22
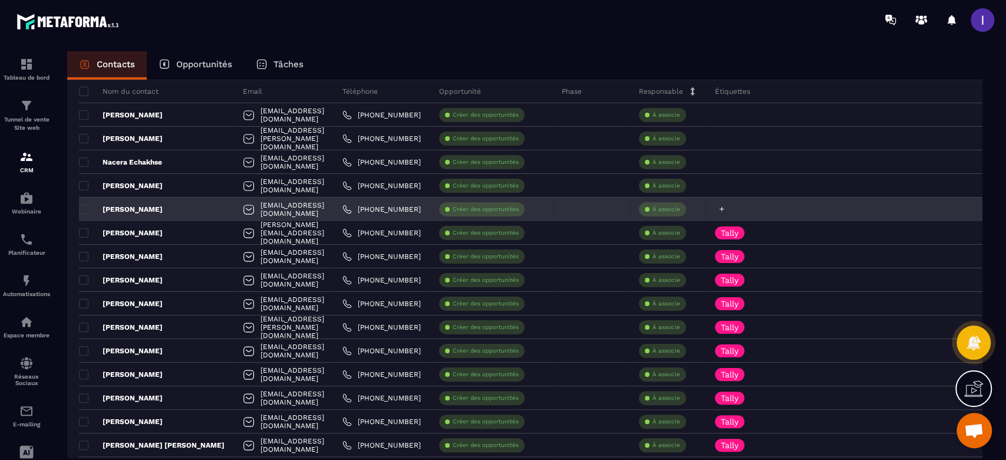
click at [726, 210] on icon at bounding box center [722, 209] width 8 height 8
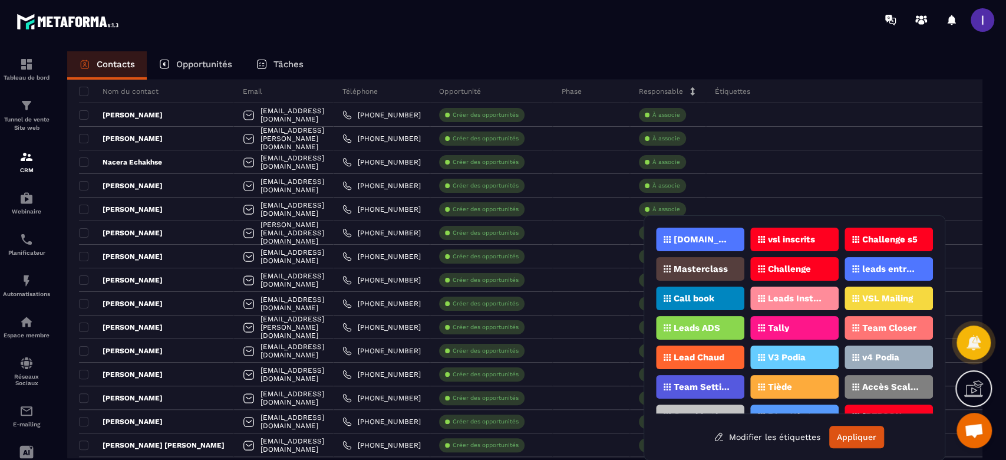
click at [786, 325] on p "Tally" at bounding box center [778, 328] width 21 height 8
click at [834, 434] on button "Appliquer" at bounding box center [856, 437] width 55 height 22
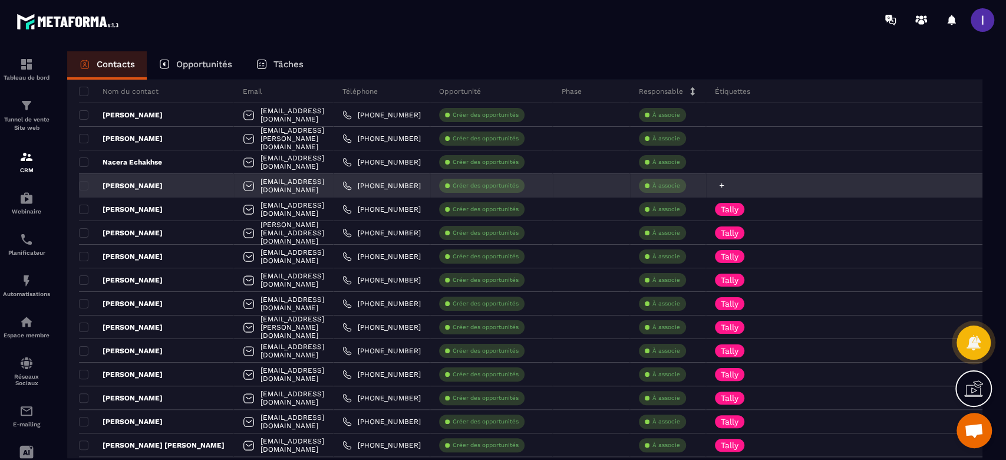
click at [797, 180] on div at bounding box center [848, 186] width 284 height 24
click at [726, 184] on icon at bounding box center [722, 186] width 8 height 8
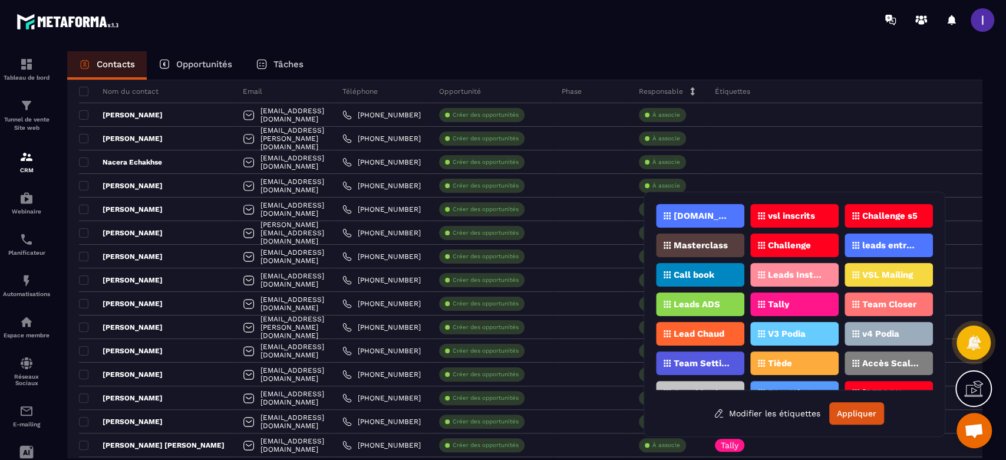
click at [803, 299] on div "Tally" at bounding box center [794, 304] width 88 height 24
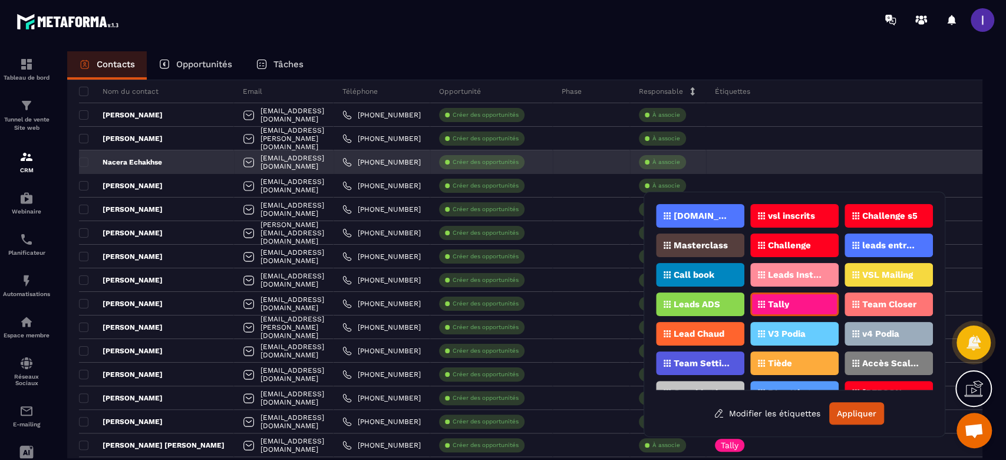
drag, startPoint x: 854, startPoint y: 415, endPoint x: 772, endPoint y: 166, distance: 261.7
click at [854, 415] on button "Appliquer" at bounding box center [856, 413] width 55 height 22
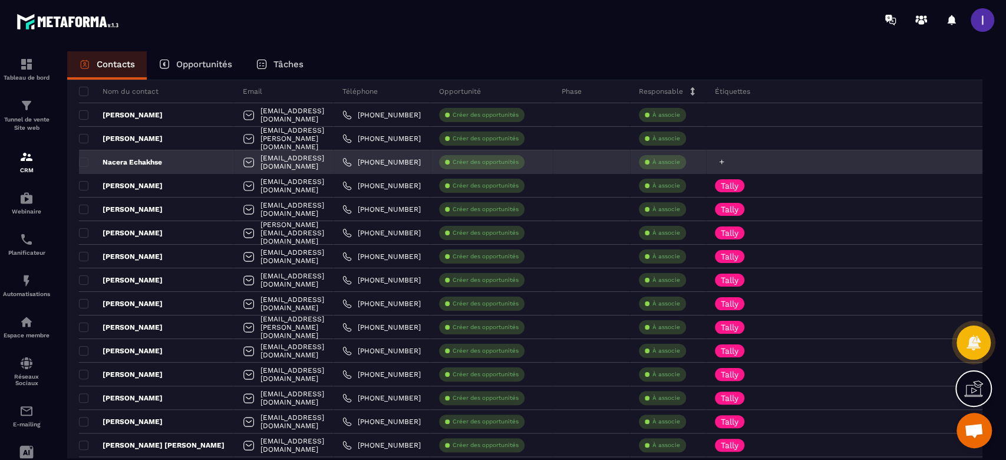
click at [726, 162] on icon at bounding box center [722, 162] width 8 height 8
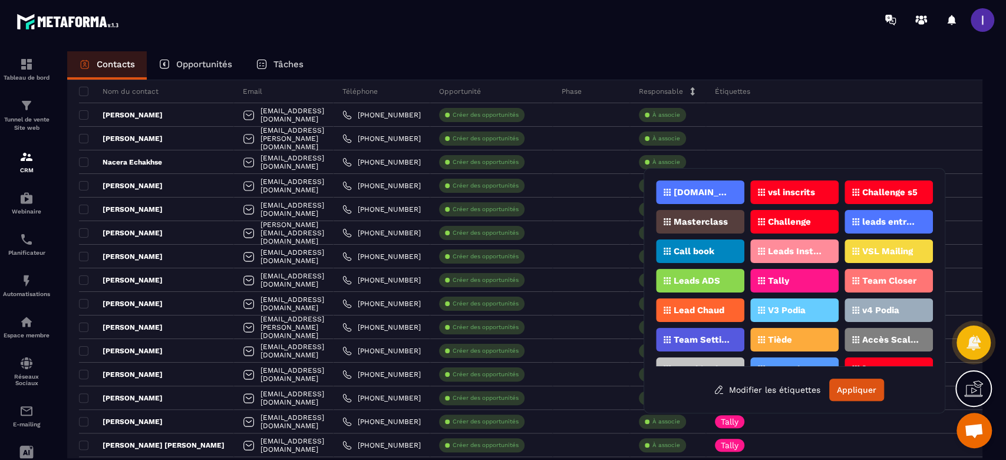
click at [777, 277] on p "Tally" at bounding box center [778, 280] width 21 height 8
click at [842, 381] on button "Appliquer" at bounding box center [856, 389] width 55 height 22
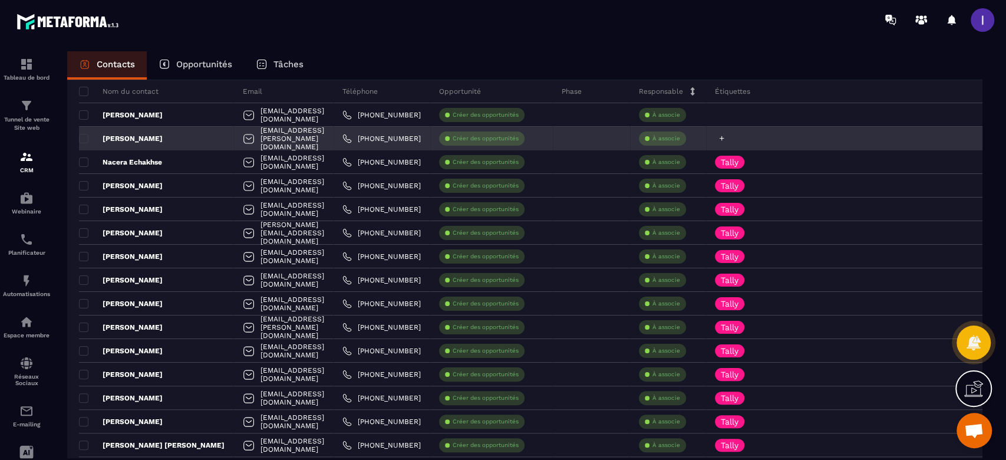
click at [726, 134] on icon at bounding box center [722, 138] width 8 height 8
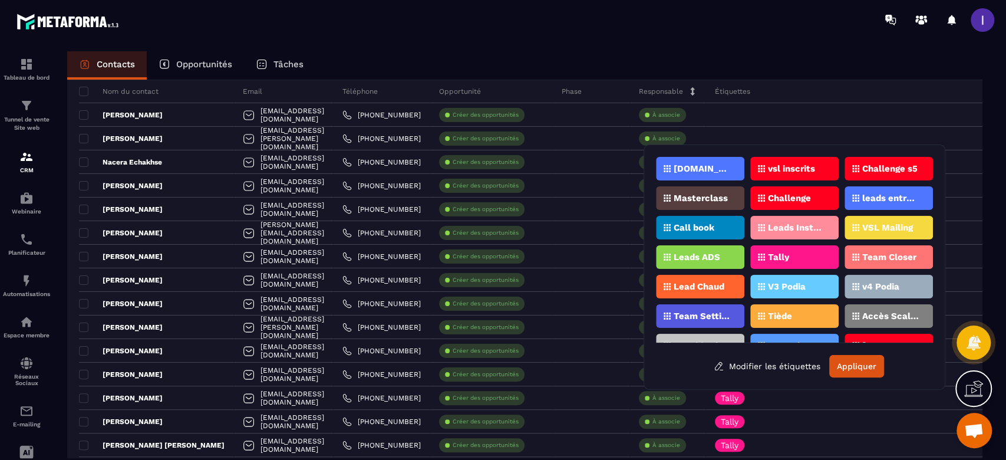
click at [765, 245] on div "Tally" at bounding box center [794, 257] width 88 height 24
click at [868, 360] on button "Appliquer" at bounding box center [856, 366] width 55 height 22
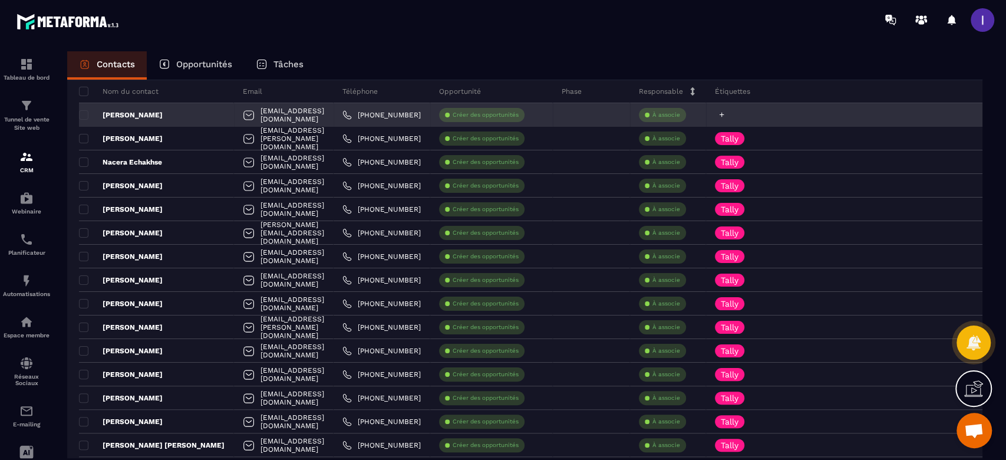
click at [726, 111] on icon at bounding box center [722, 115] width 8 height 8
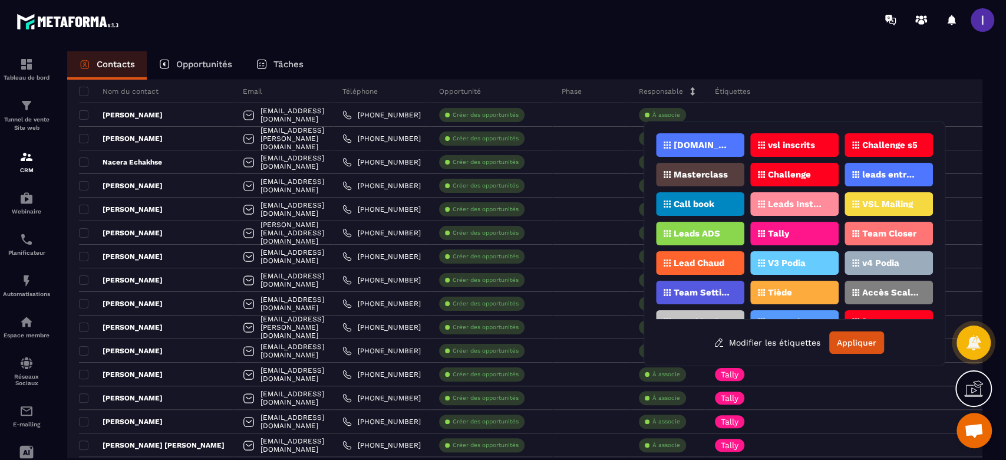
click at [802, 235] on div "Tally" at bounding box center [794, 234] width 88 height 24
click at [844, 344] on button "Appliquer" at bounding box center [856, 342] width 55 height 22
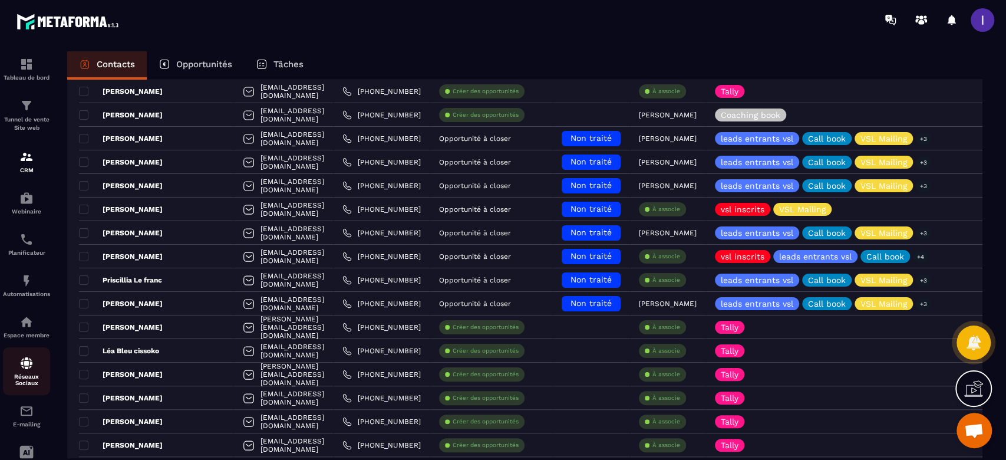
scroll to position [932, 0]
